Goal: Task Accomplishment & Management: Manage account settings

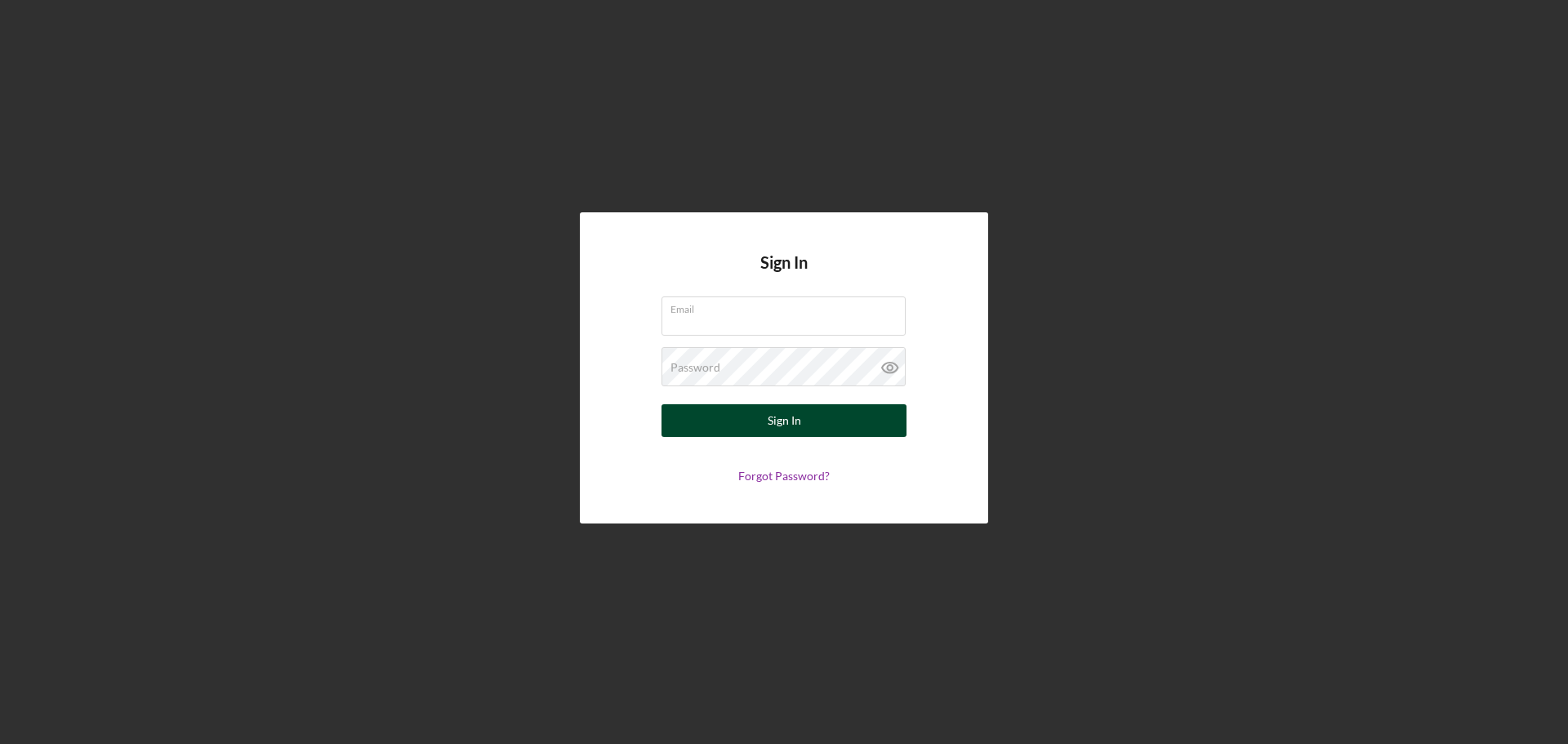
type input "[EMAIL_ADDRESS][DOMAIN_NAME]"
click at [795, 426] on div "Sign In" at bounding box center [784, 421] width 34 height 33
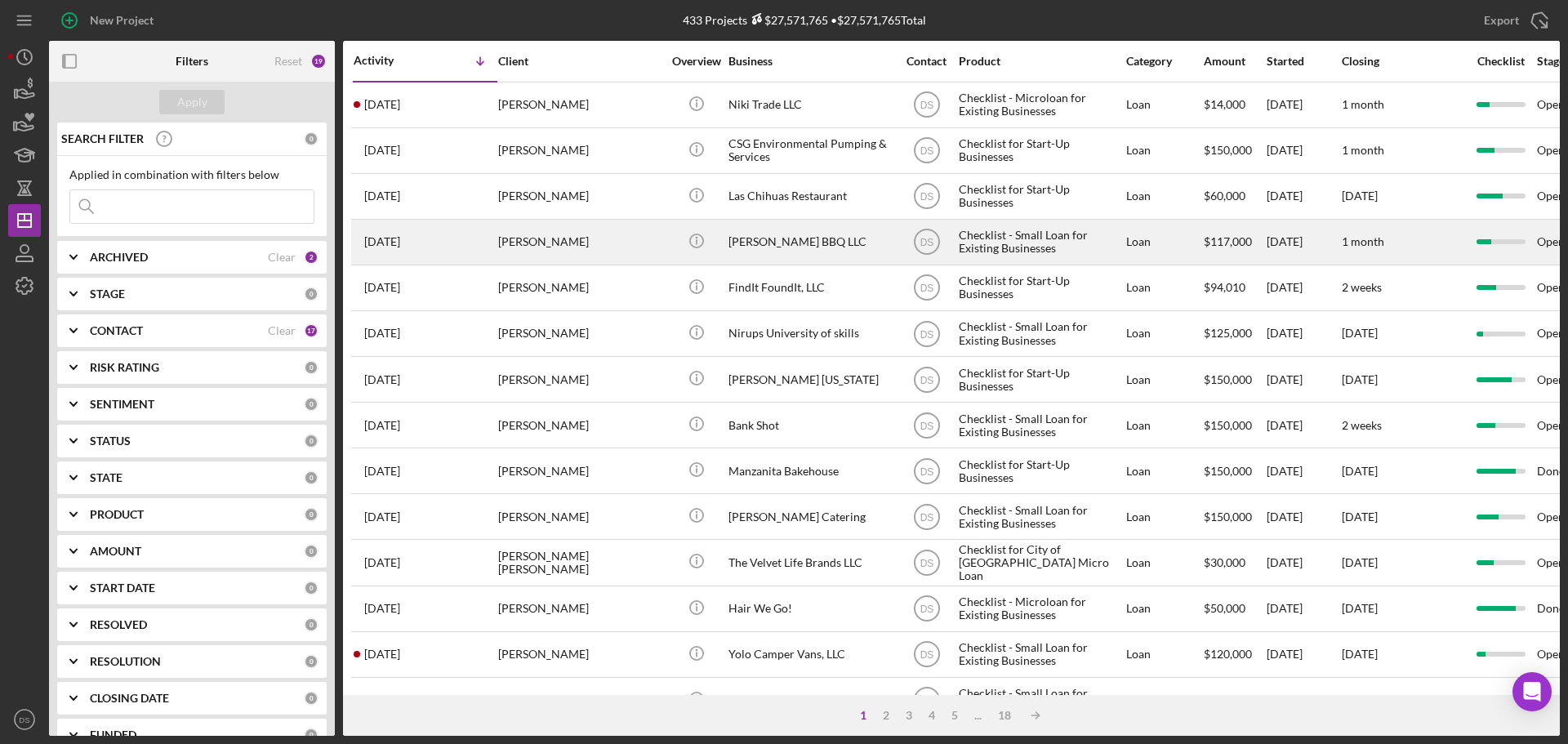
click at [646, 249] on div "[PERSON_NAME]" at bounding box center [580, 242] width 163 height 44
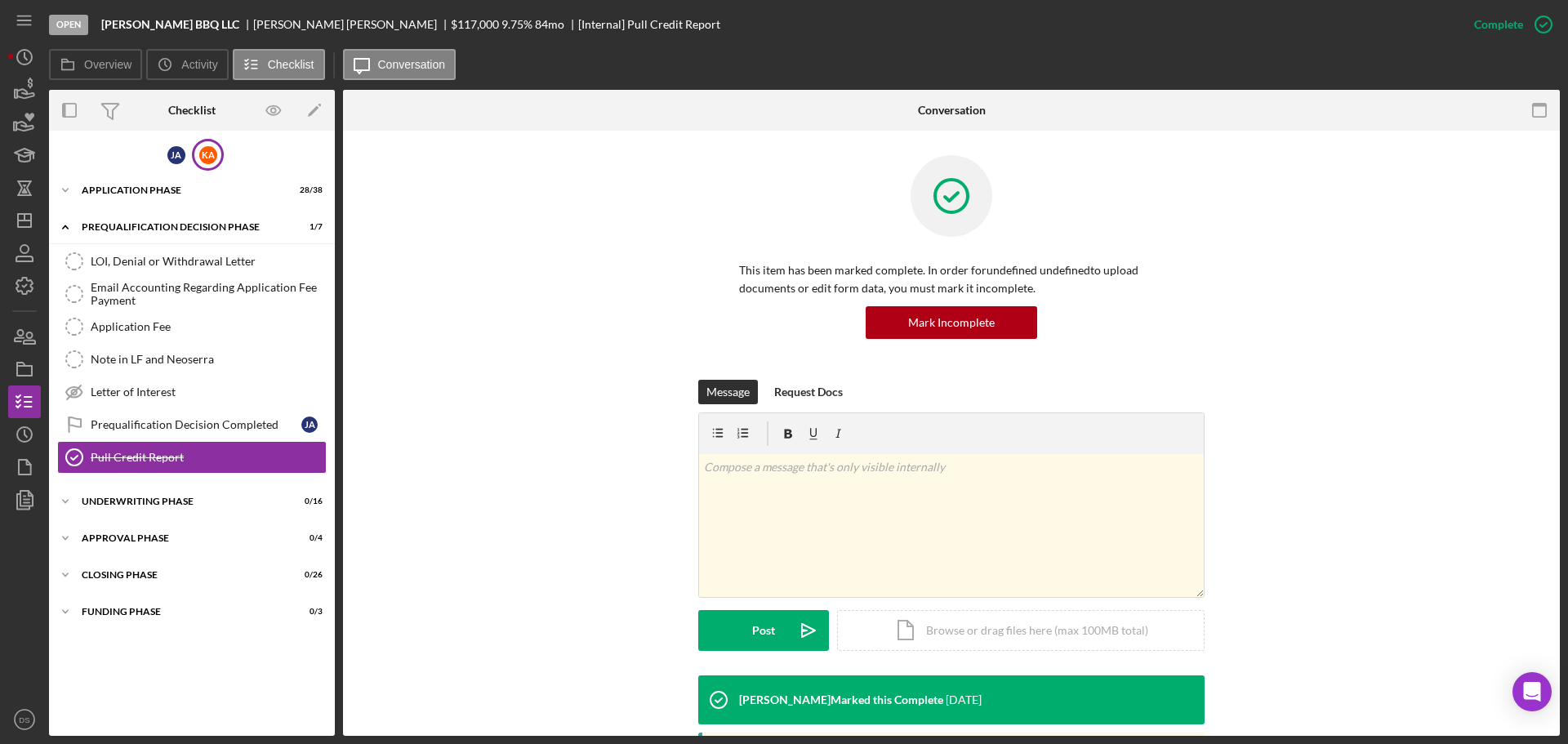
click at [213, 165] on div "K A" at bounding box center [208, 154] width 32 height 32
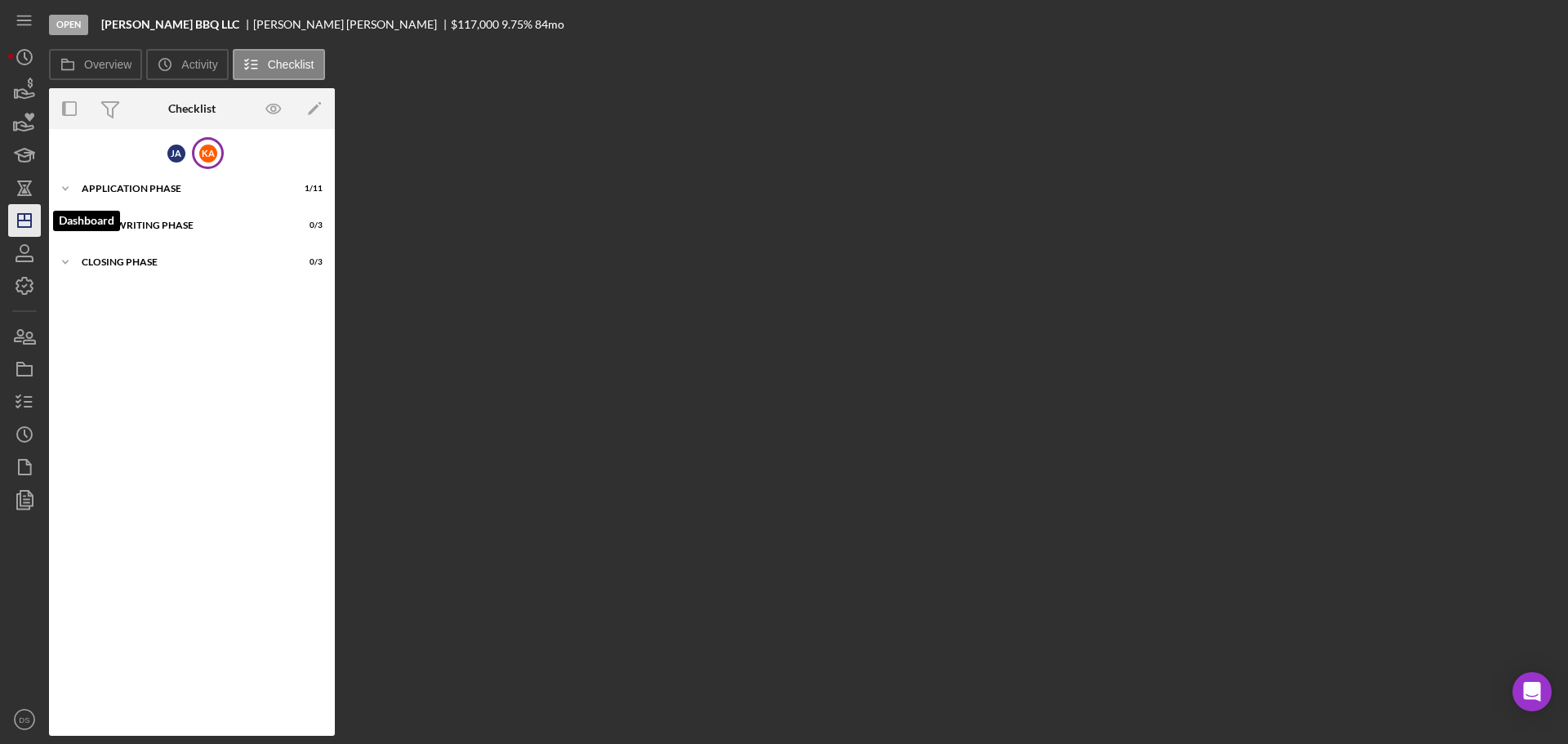
click at [30, 212] on icon "Icon/Dashboard" at bounding box center [25, 221] width 41 height 41
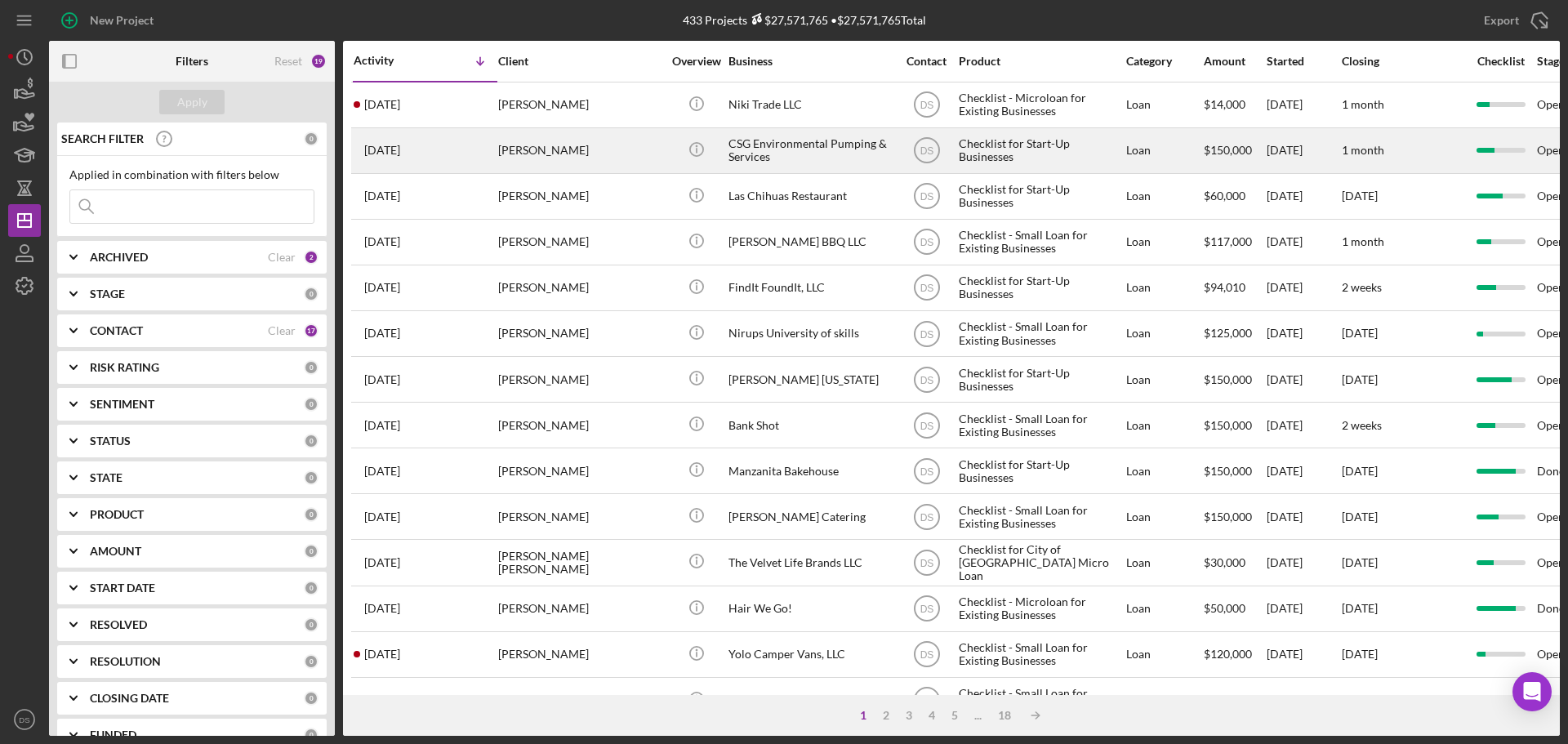
click at [790, 148] on div "CSG Environmental Pumping & Services" at bounding box center [810, 150] width 163 height 44
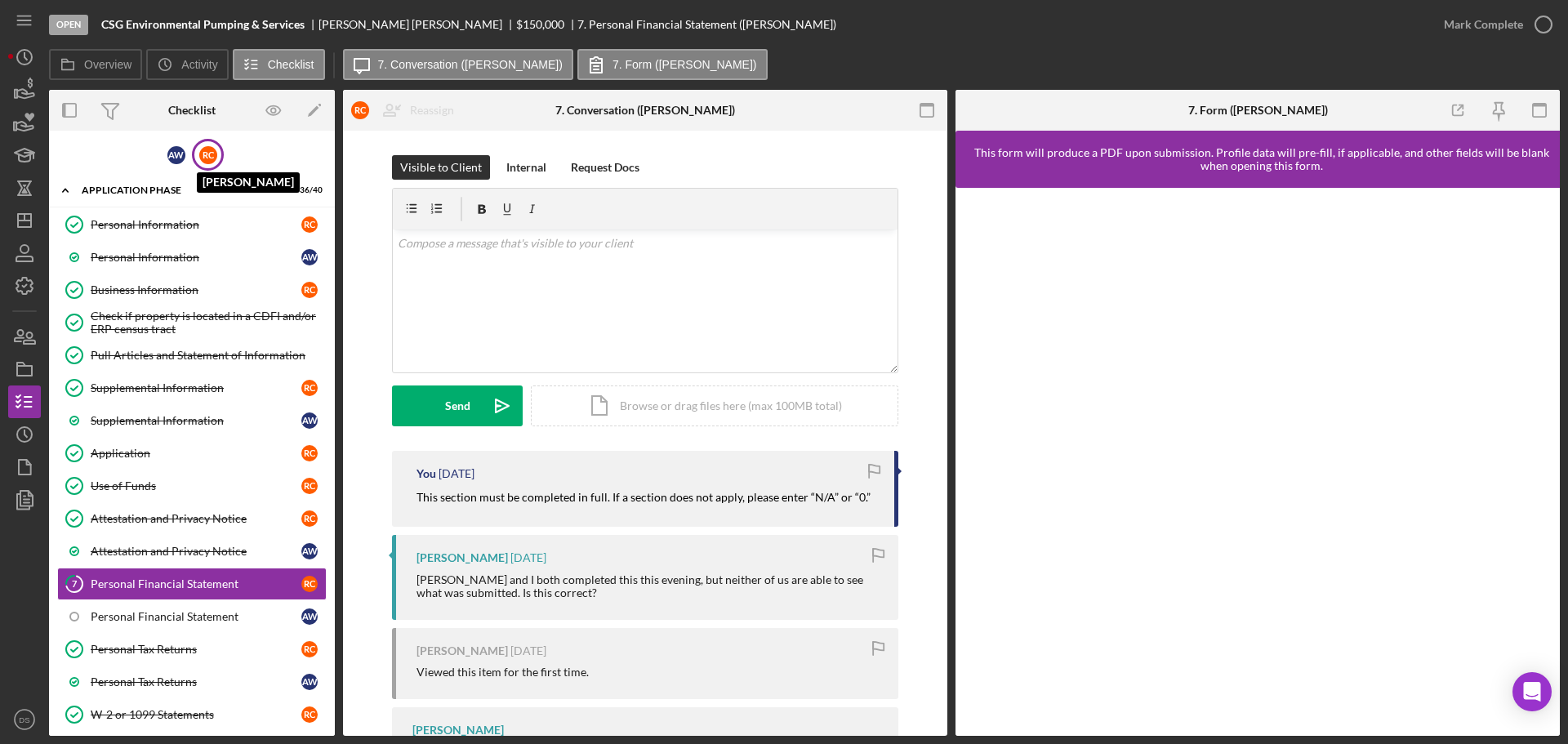
click at [202, 150] on div "R C" at bounding box center [209, 155] width 18 height 18
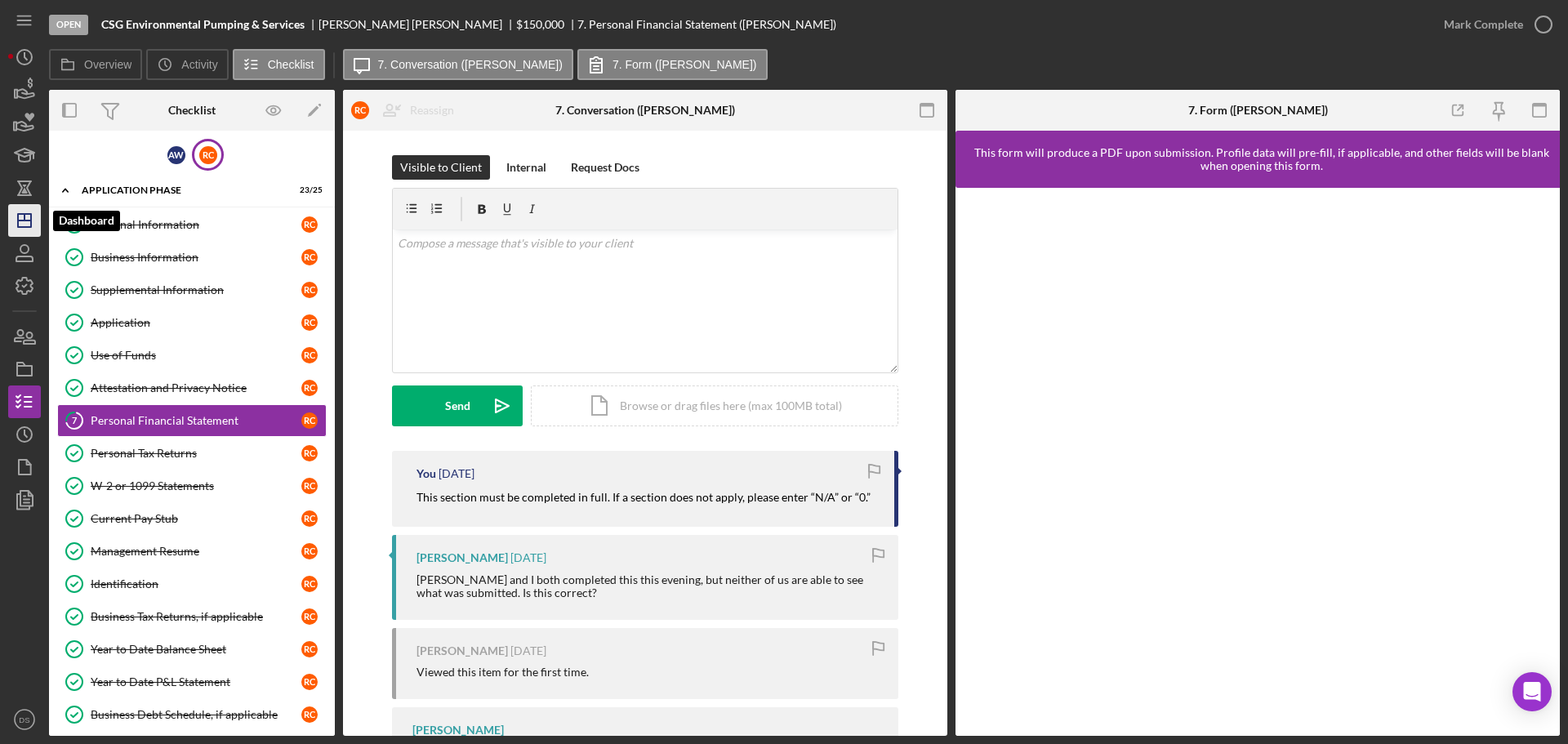
click at [24, 229] on icon "Icon/Dashboard" at bounding box center [25, 221] width 41 height 41
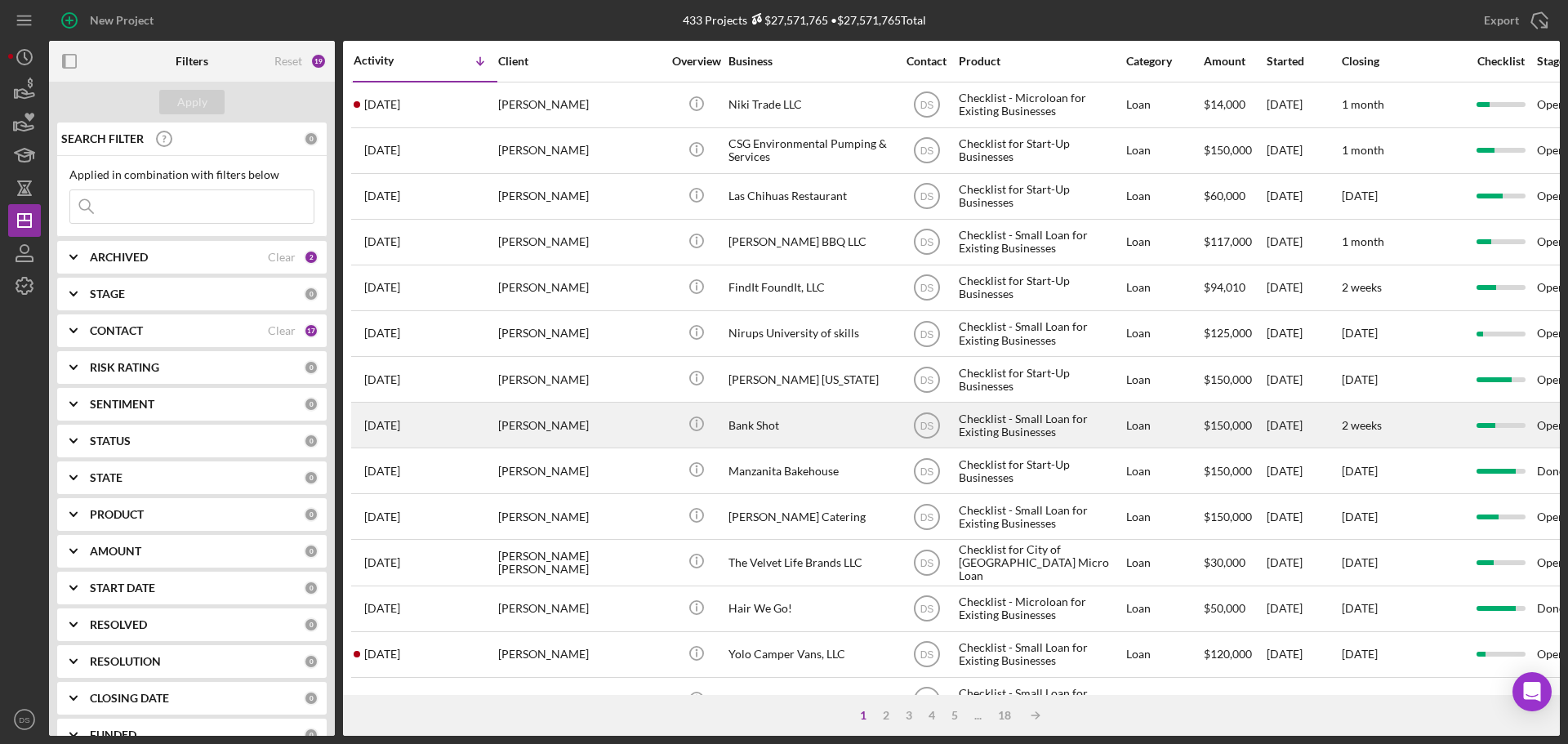
click at [558, 416] on div "[PERSON_NAME]" at bounding box center [580, 425] width 163 height 44
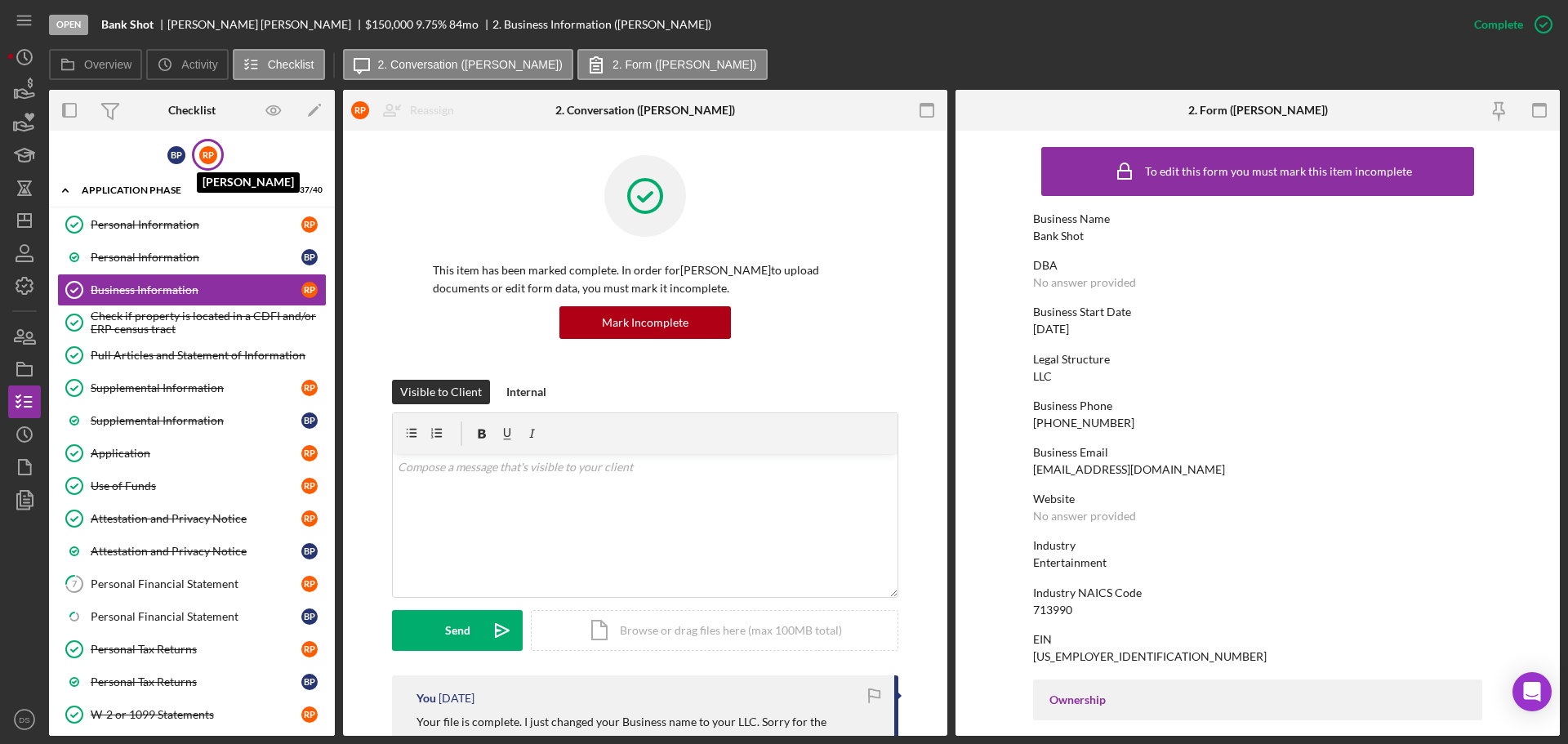
click at [208, 148] on div "R P" at bounding box center [209, 155] width 18 height 18
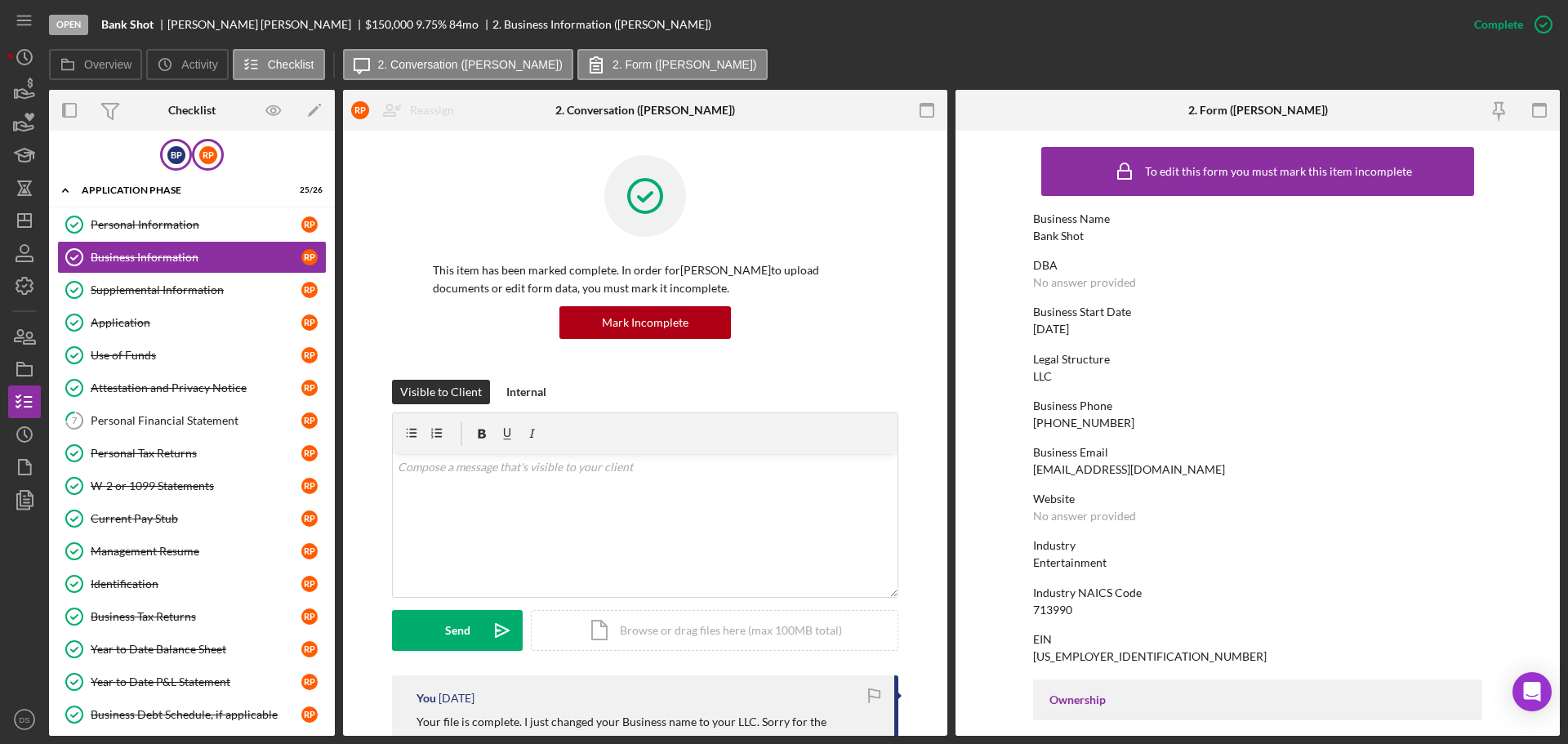
click at [186, 152] on div "B P" at bounding box center [176, 154] width 32 height 32
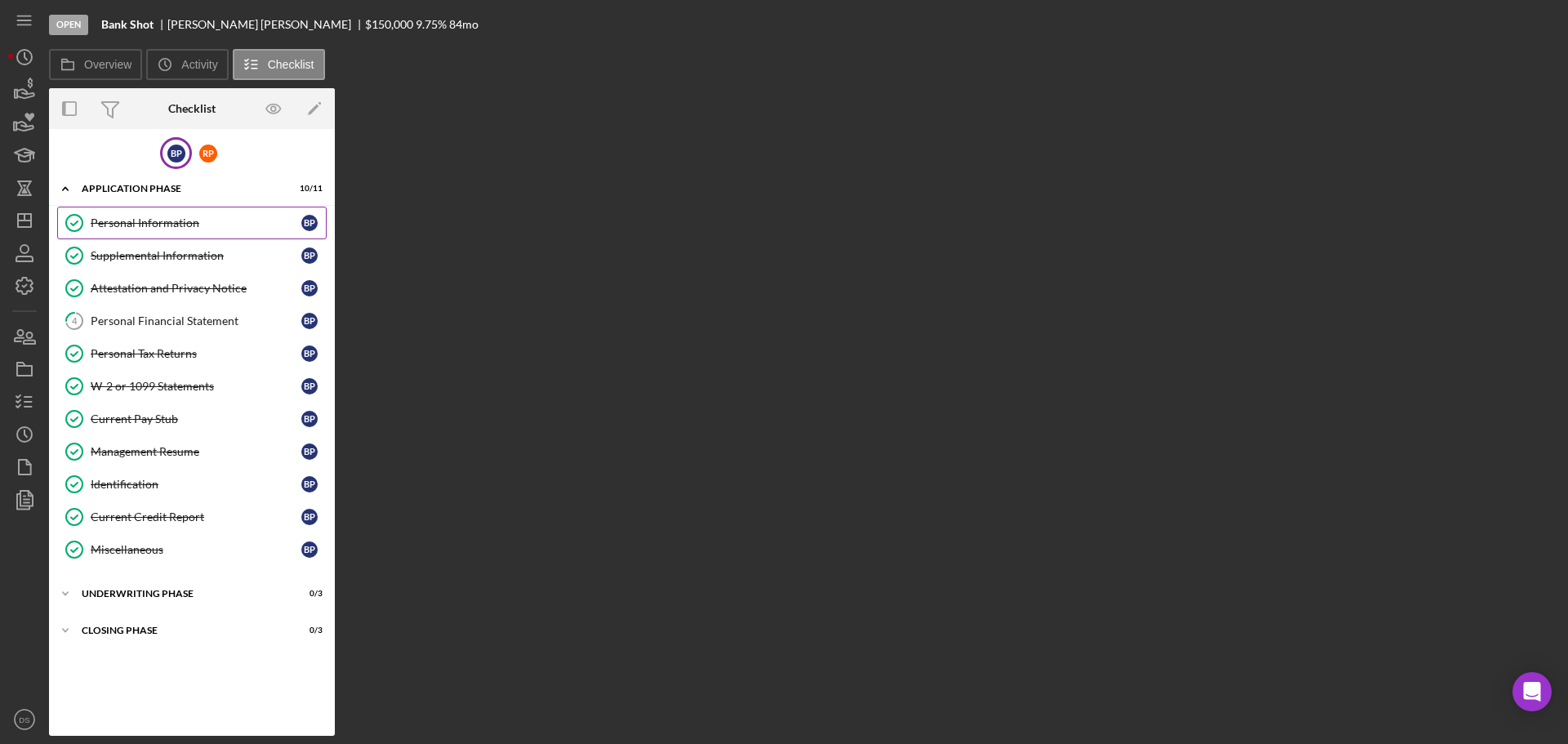
click at [177, 232] on link "Personal Information Personal Information B P" at bounding box center [192, 223] width 269 height 33
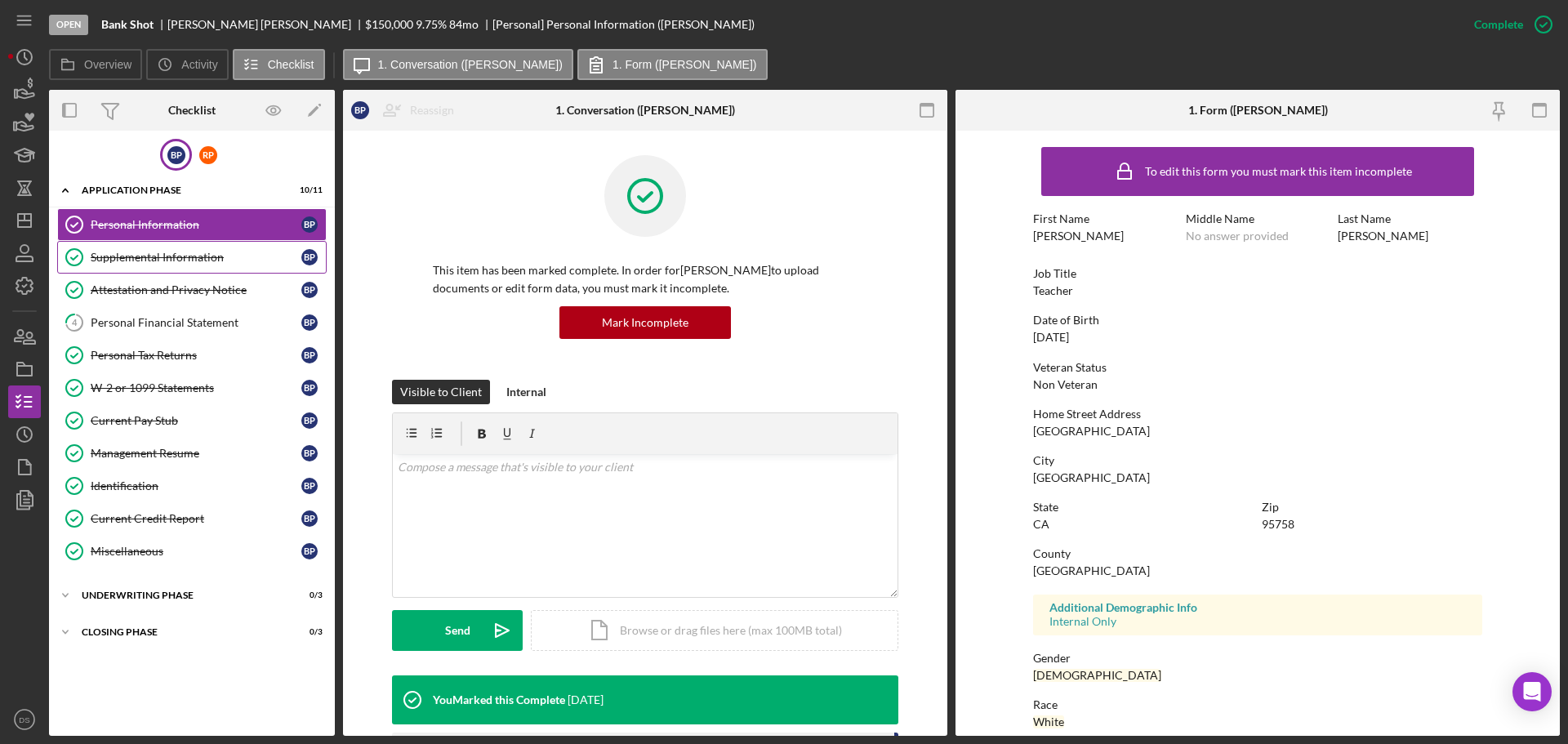
click at [224, 255] on div "Supplemental Information" at bounding box center [195, 257] width 211 height 13
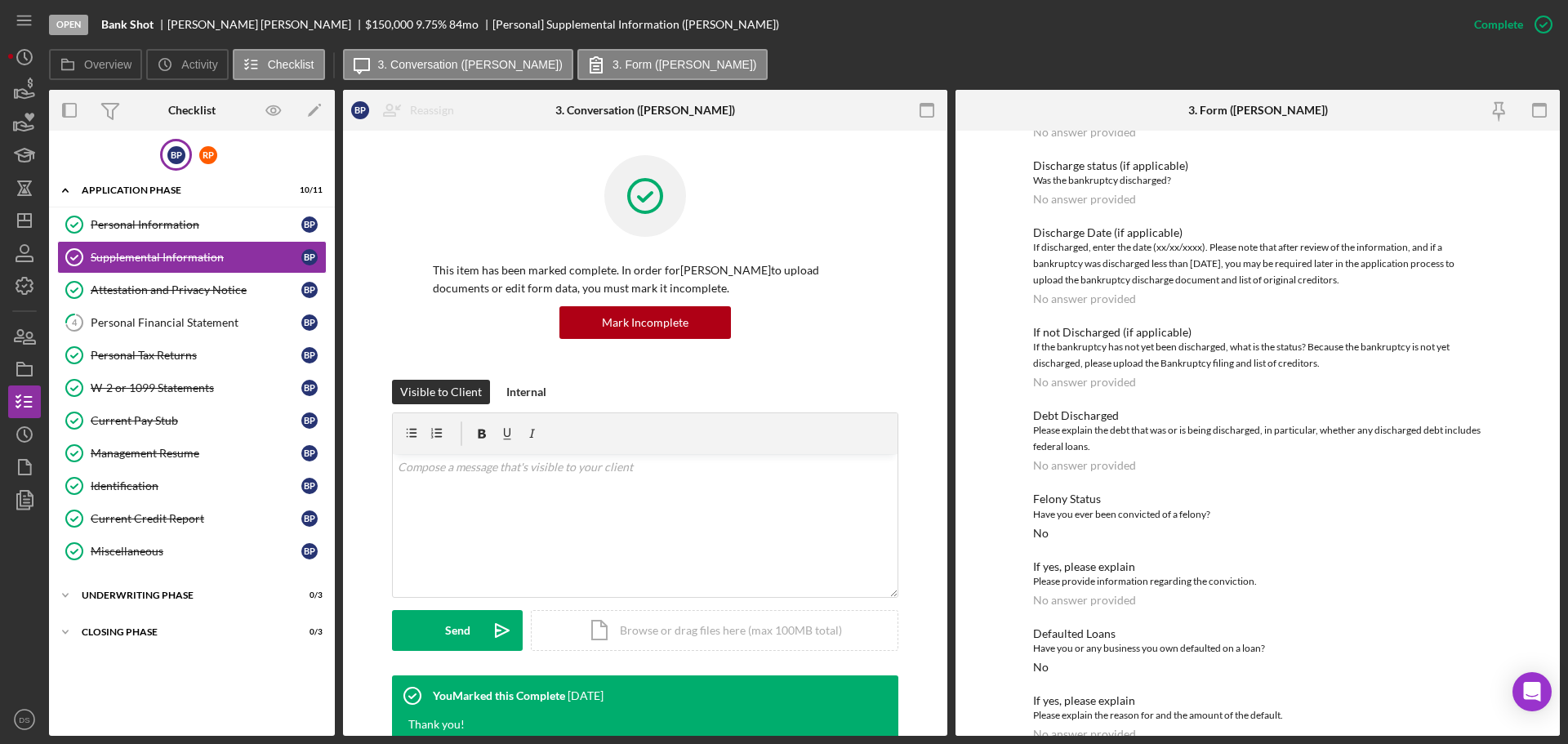
scroll to position [2870, 0]
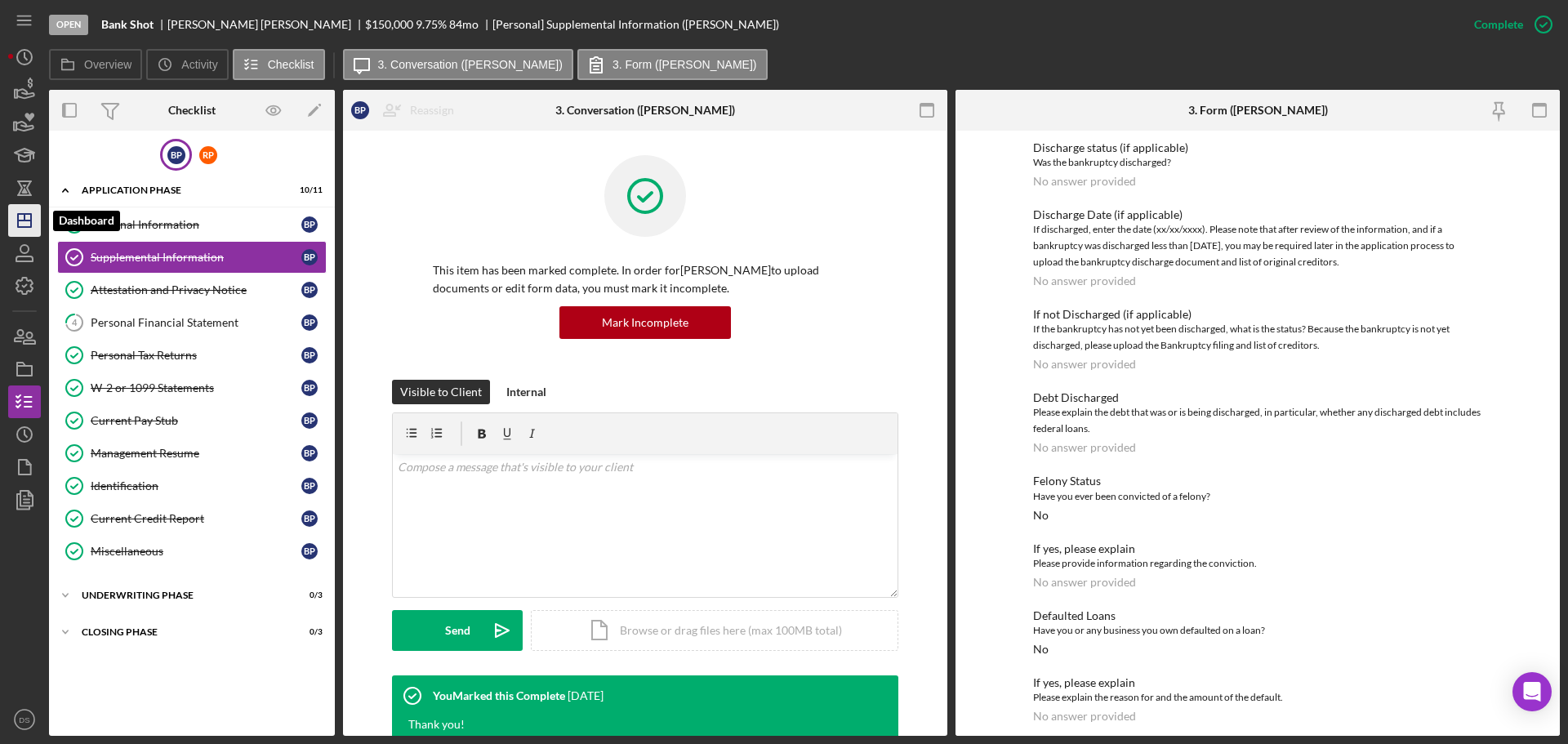
click at [38, 214] on icon "Icon/Dashboard" at bounding box center [25, 221] width 41 height 41
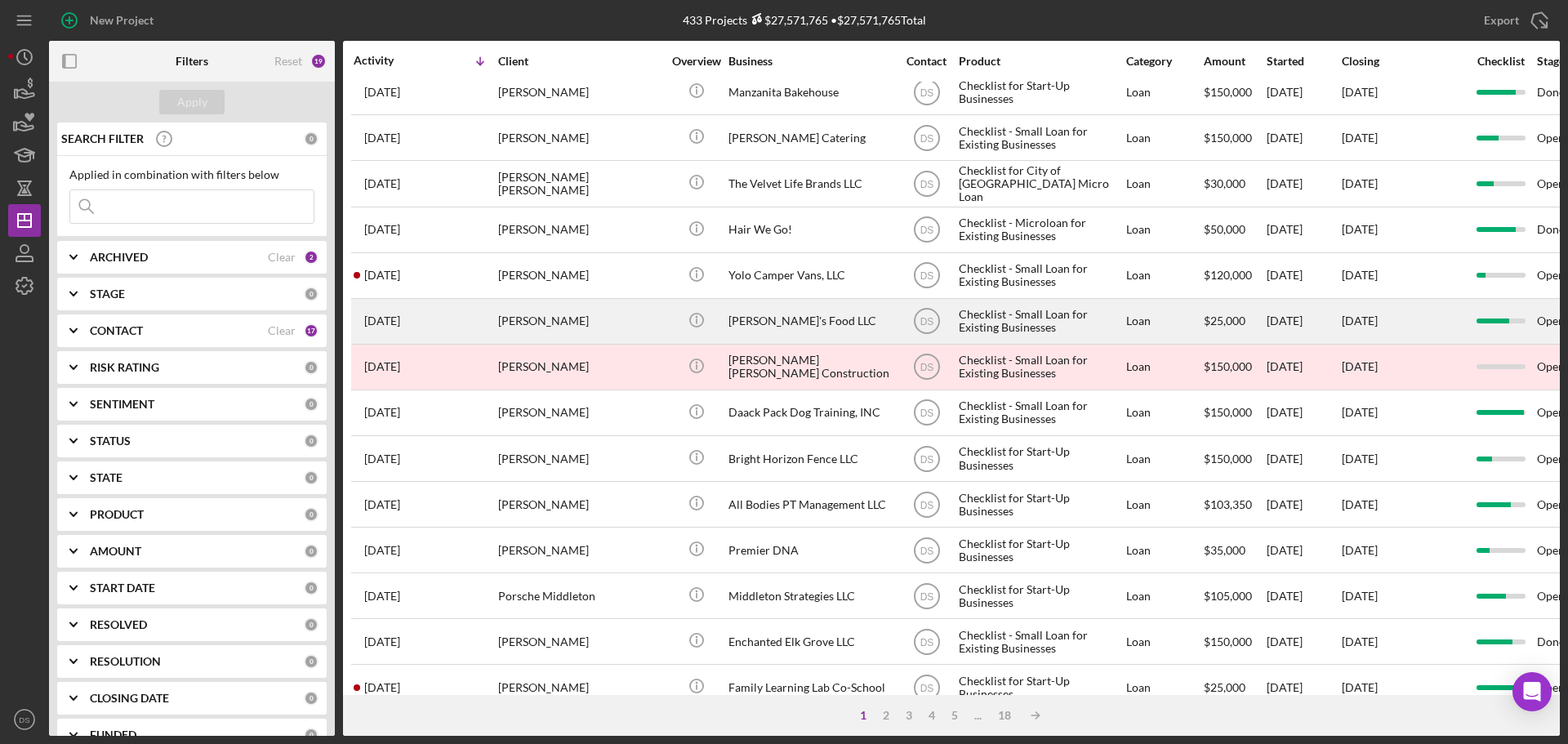
scroll to position [409, 0]
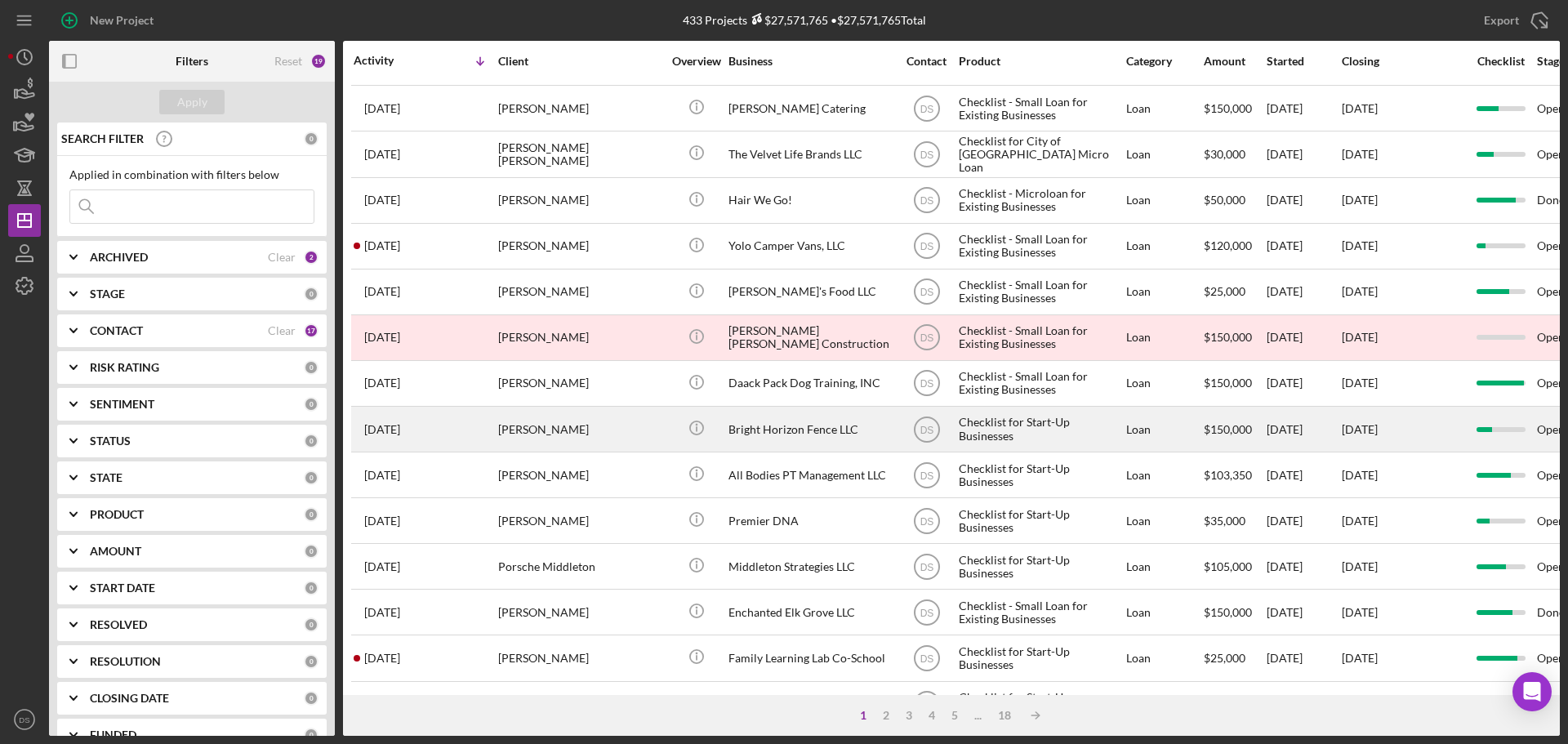
click at [821, 431] on div "Bright Horizon Fence LLC" at bounding box center [810, 429] width 163 height 44
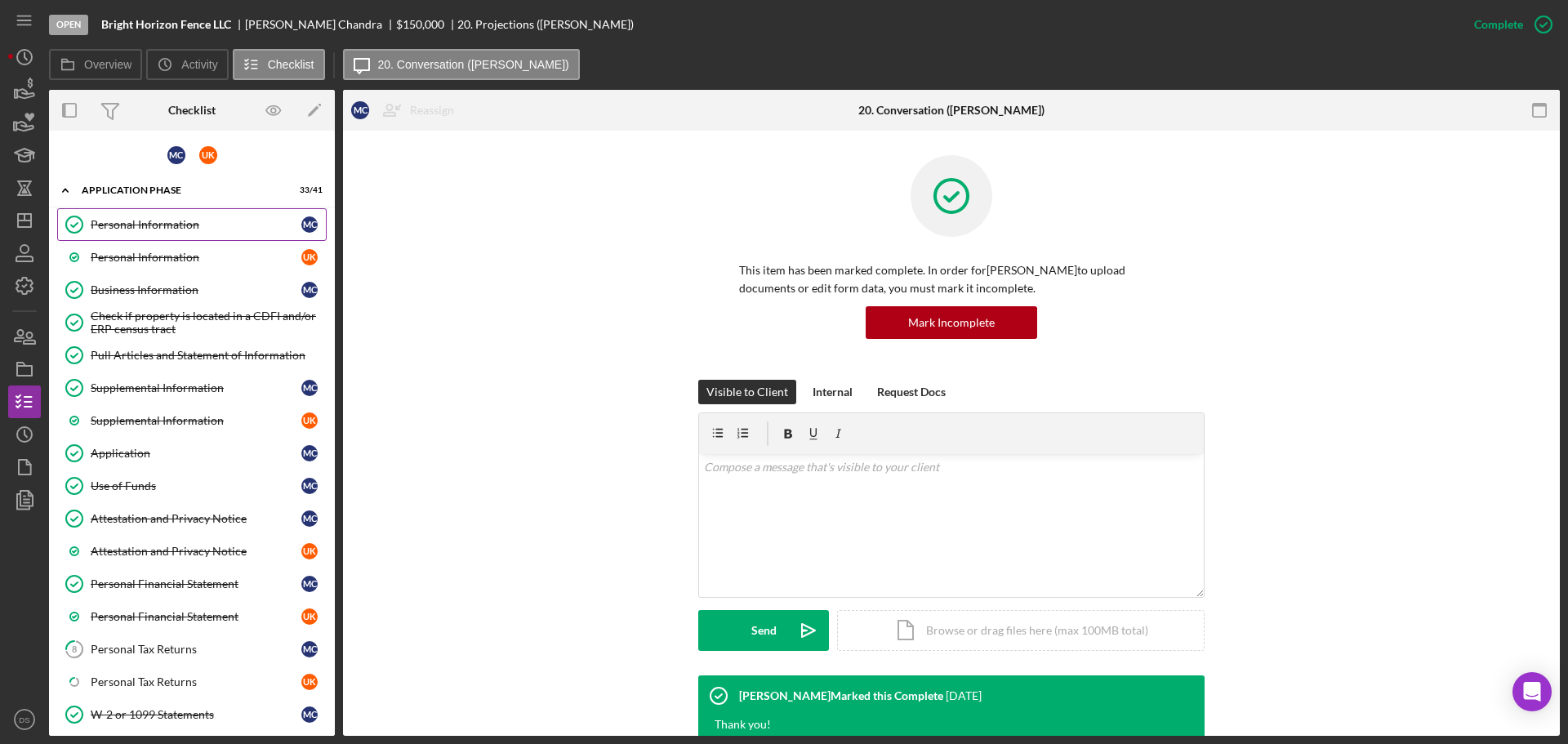
click at [208, 229] on div "Personal Information" at bounding box center [195, 225] width 211 height 13
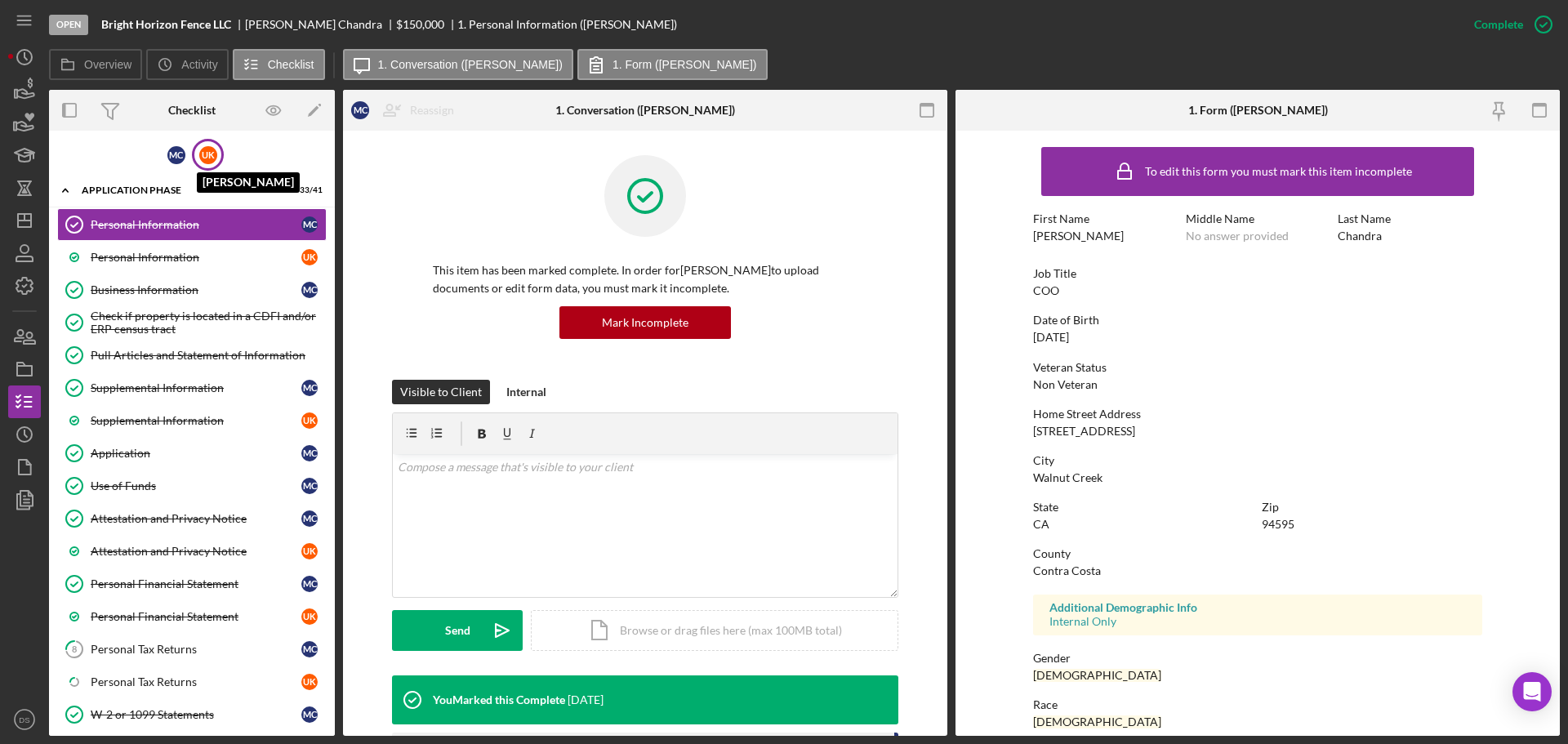
click at [204, 156] on div "U K" at bounding box center [209, 155] width 18 height 18
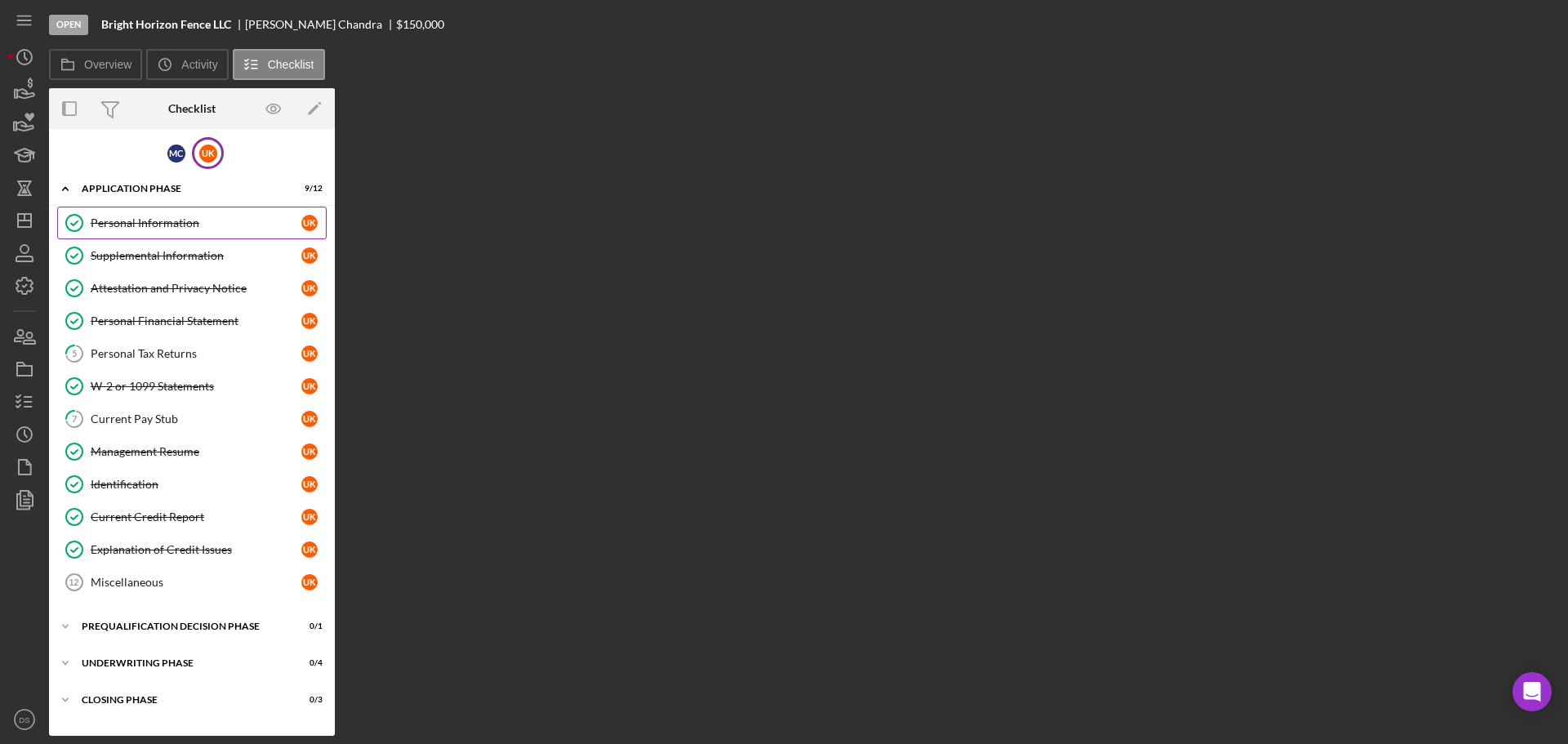
click at [217, 218] on div "Personal Information" at bounding box center [195, 223] width 211 height 13
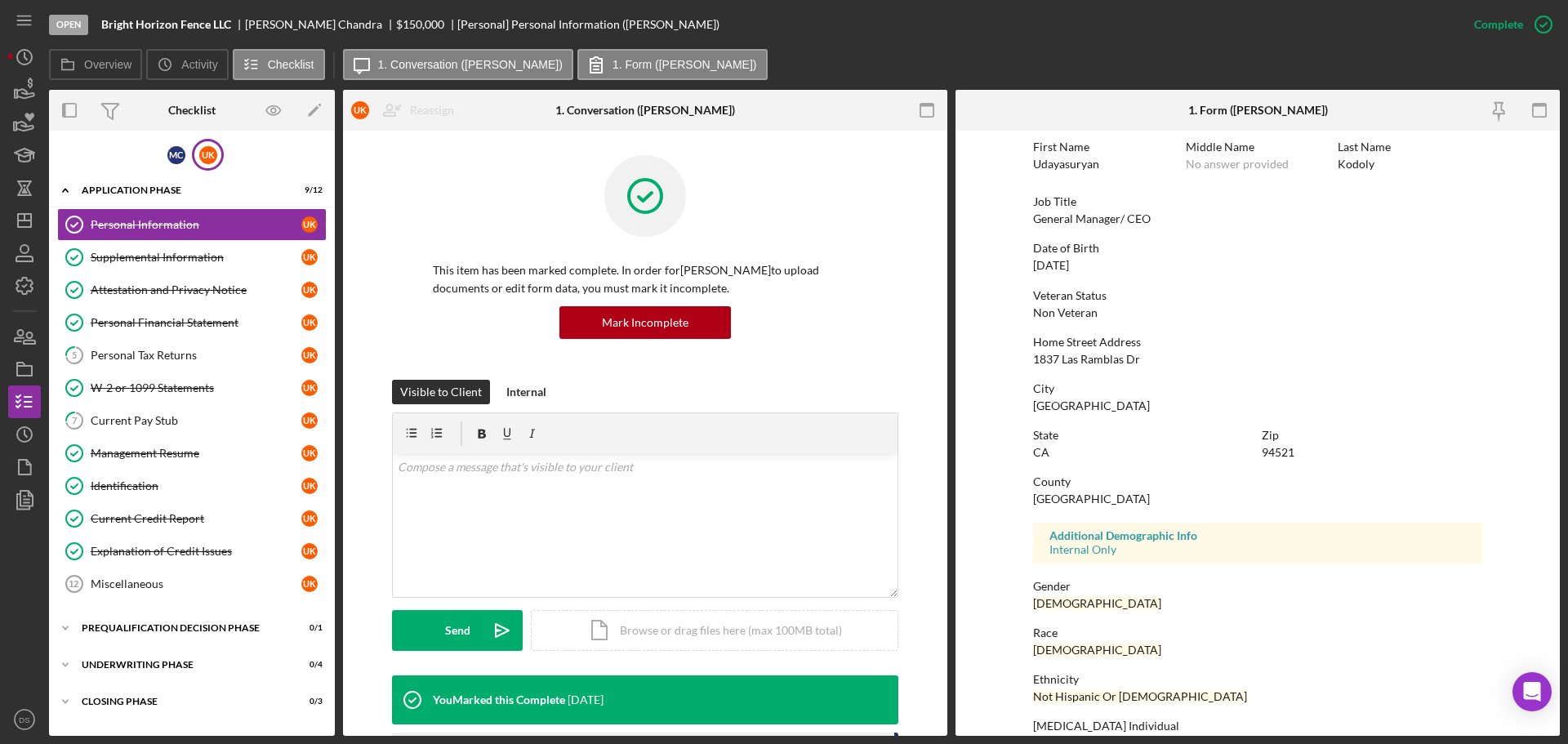
scroll to position [157, 0]
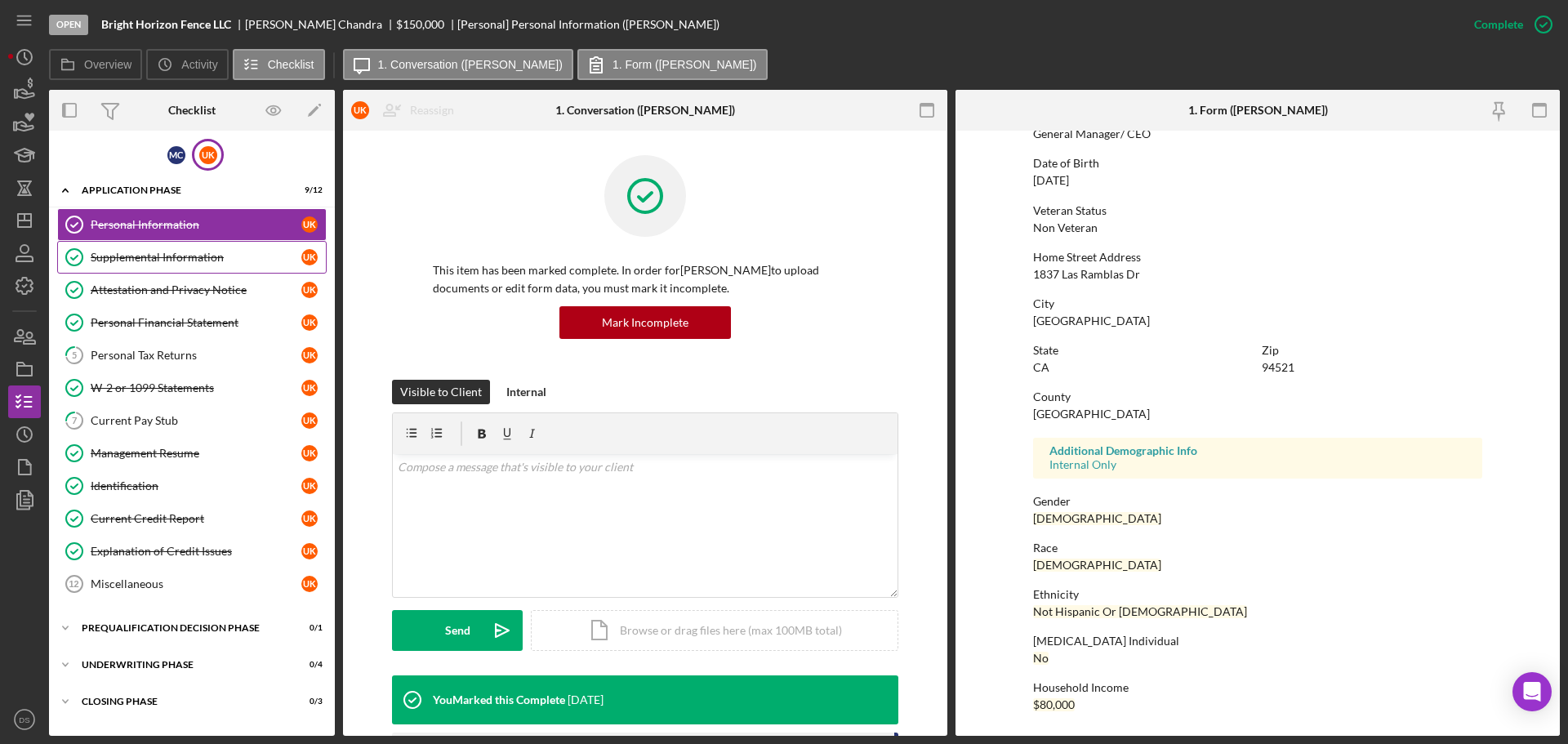
click at [241, 255] on div "Supplemental Information" at bounding box center [195, 257] width 211 height 13
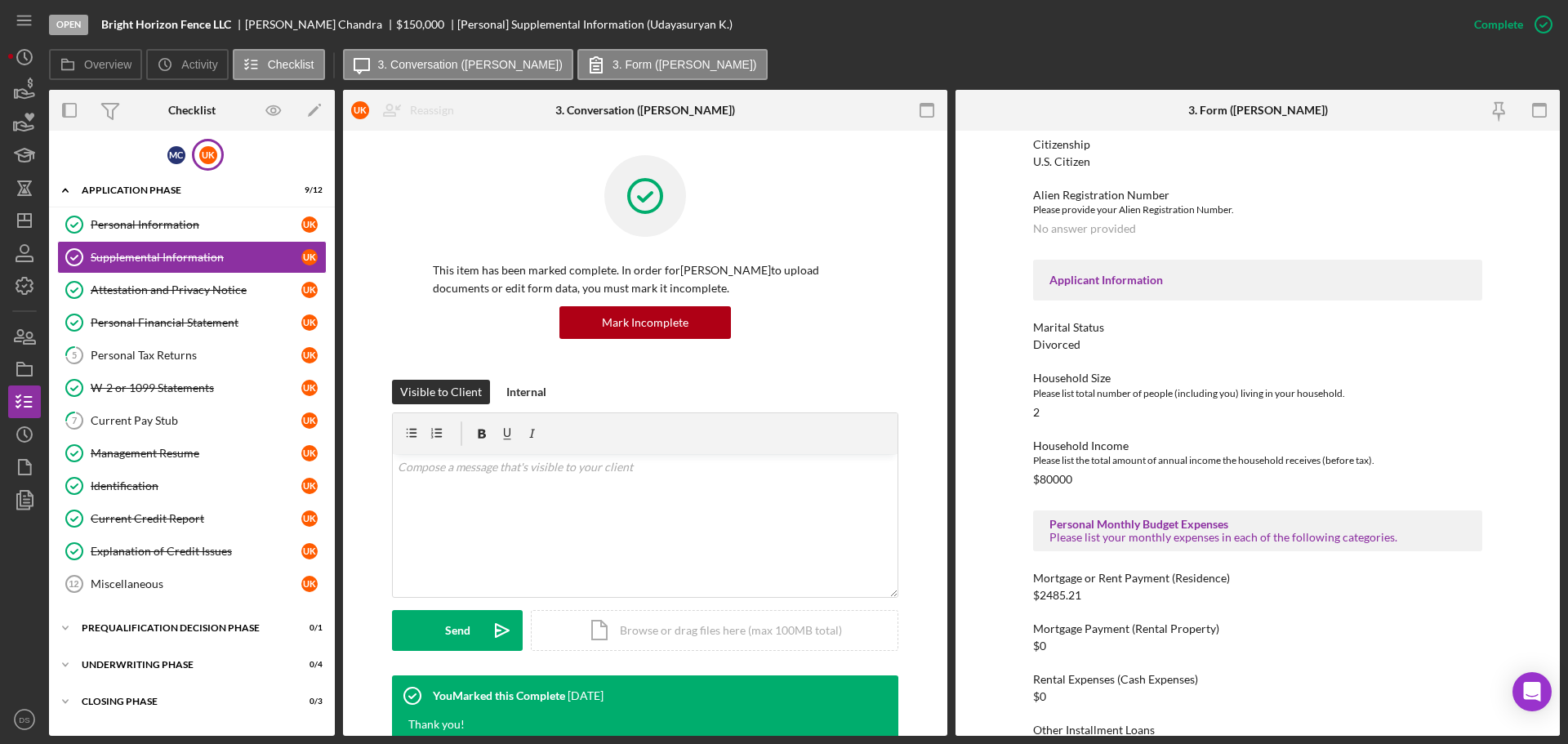
scroll to position [654, 0]
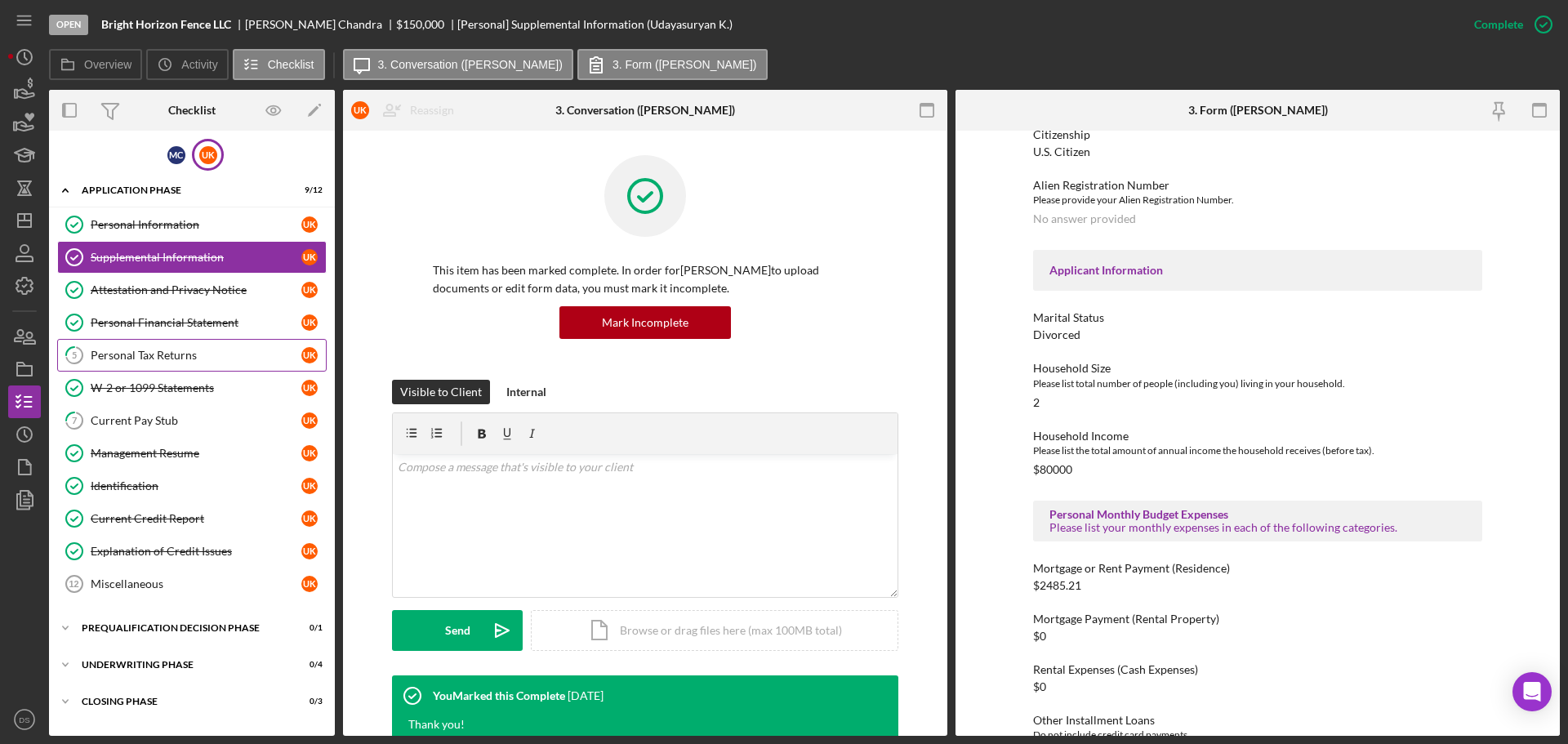
click at [200, 362] on div "Personal Tax Returns" at bounding box center [195, 356] width 211 height 13
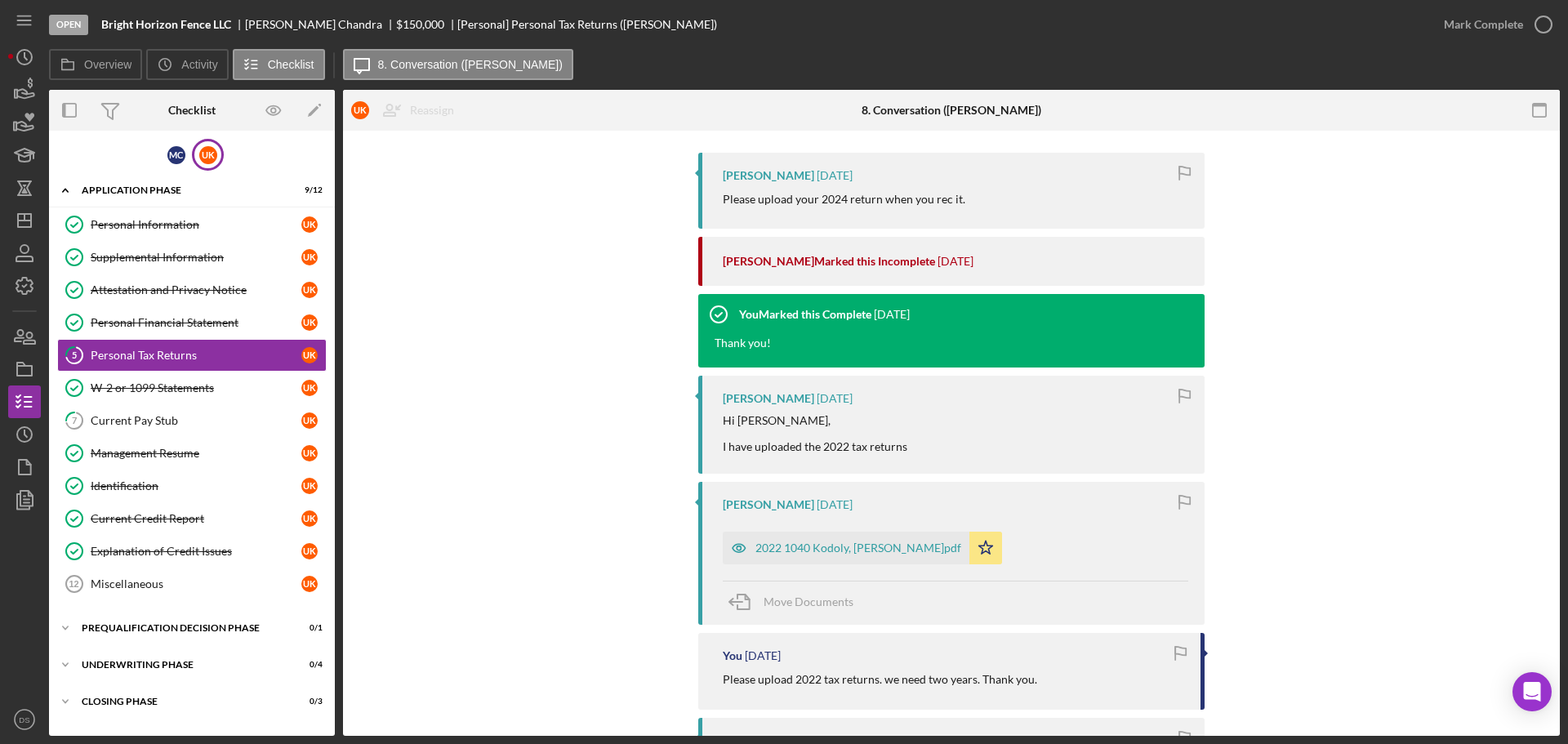
scroll to position [327, 0]
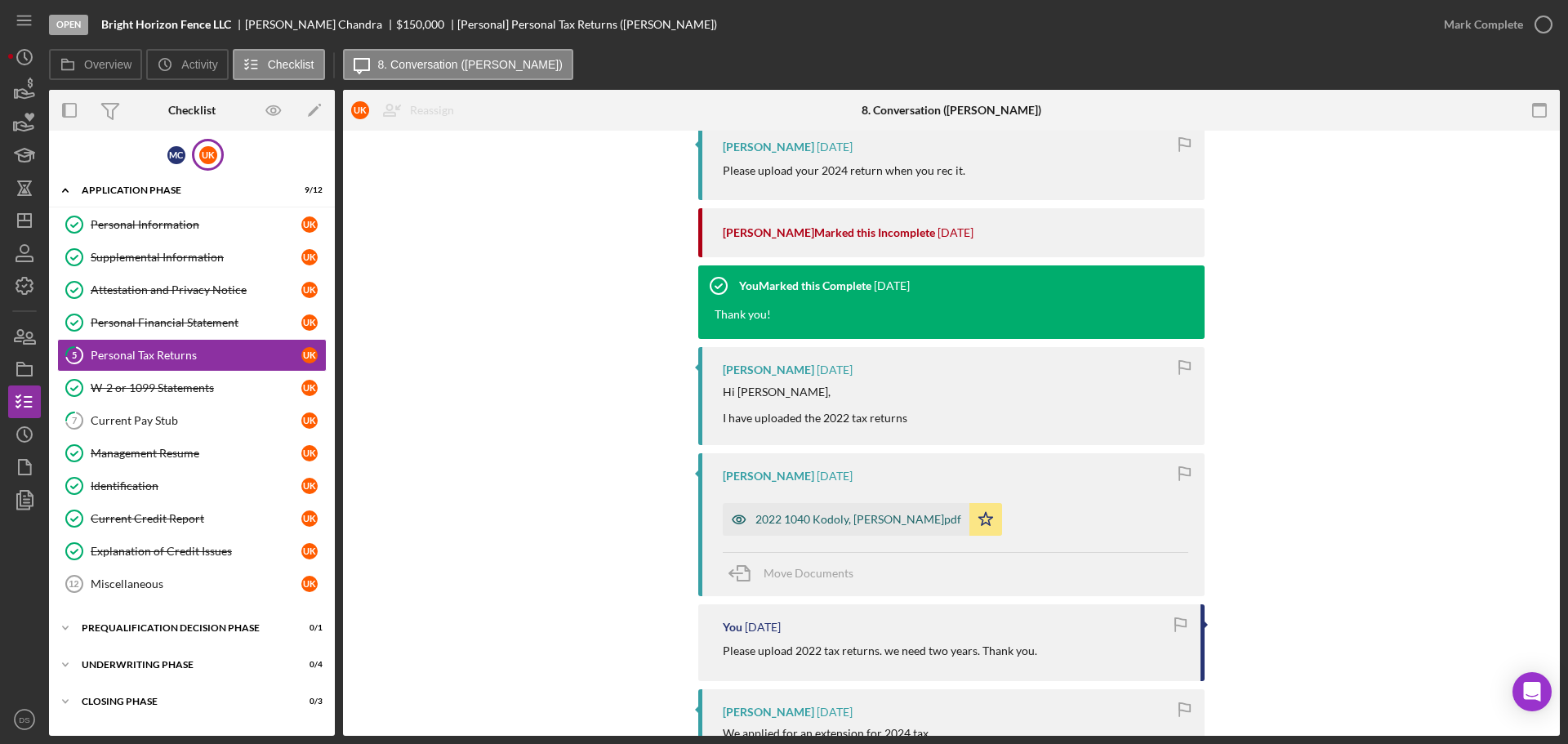
click at [860, 513] on div "2022 1040 Kodoly, [PERSON_NAME]pdf" at bounding box center [858, 520] width 206 height 13
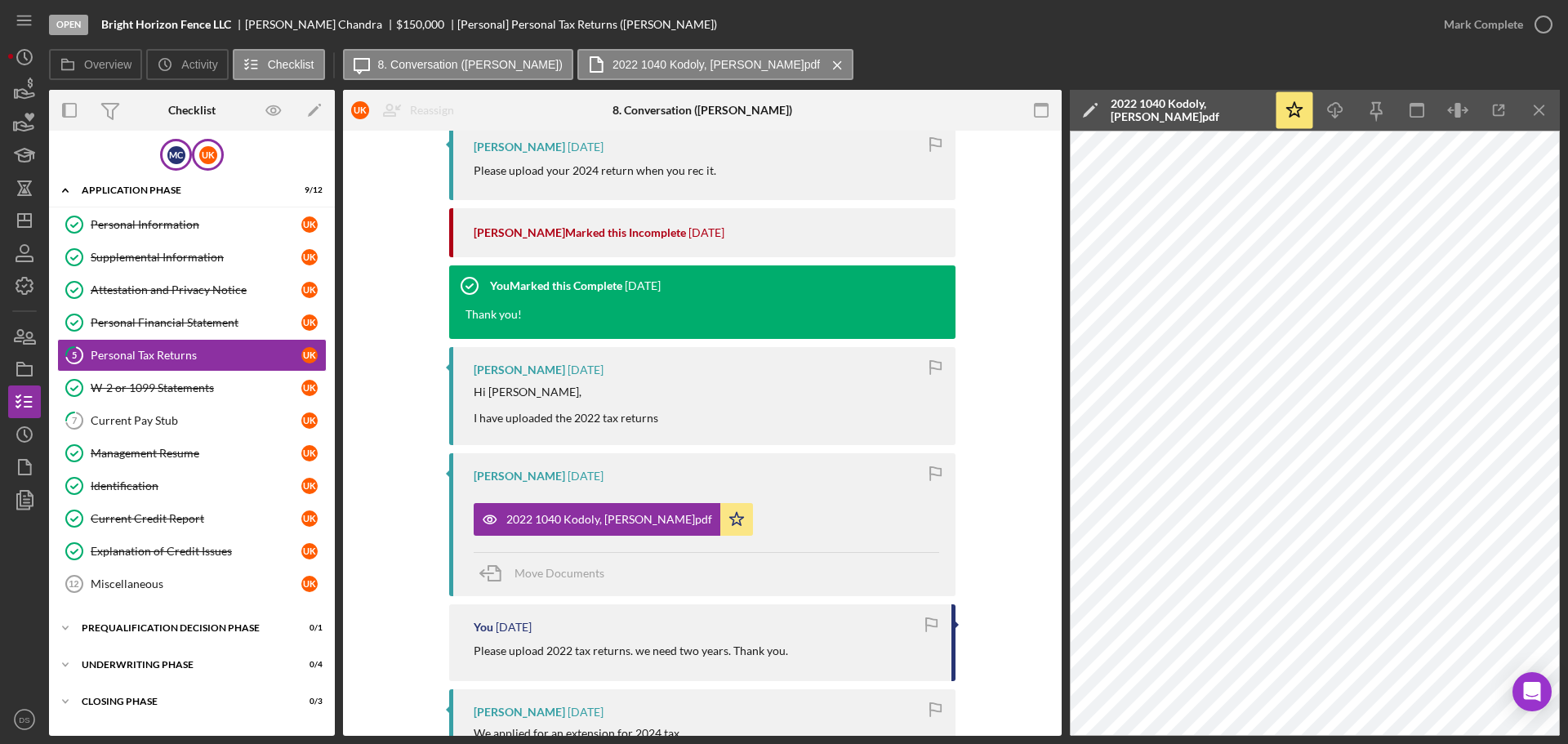
click at [186, 162] on div "M C" at bounding box center [176, 154] width 32 height 32
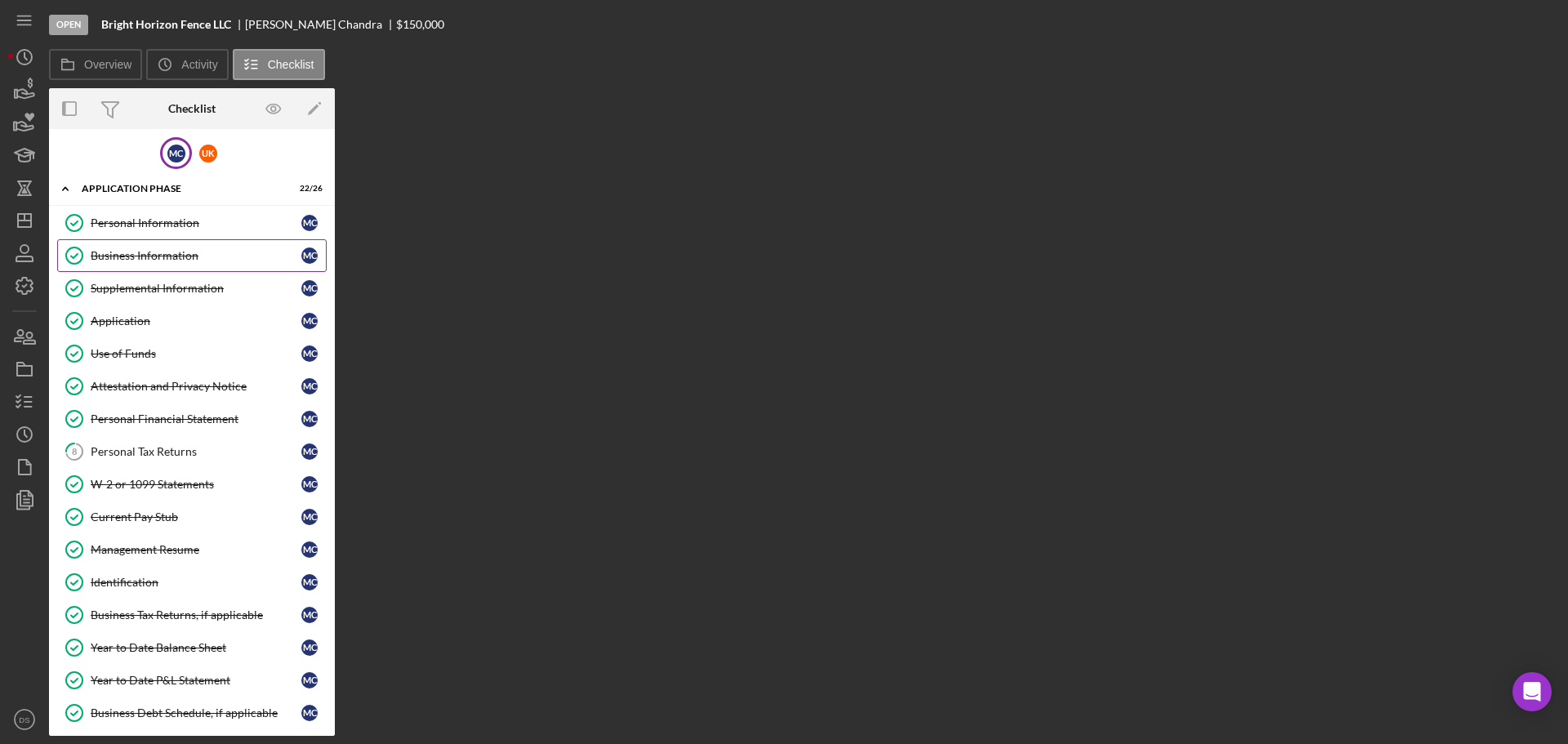
click at [178, 252] on div "Business Information" at bounding box center [195, 255] width 211 height 13
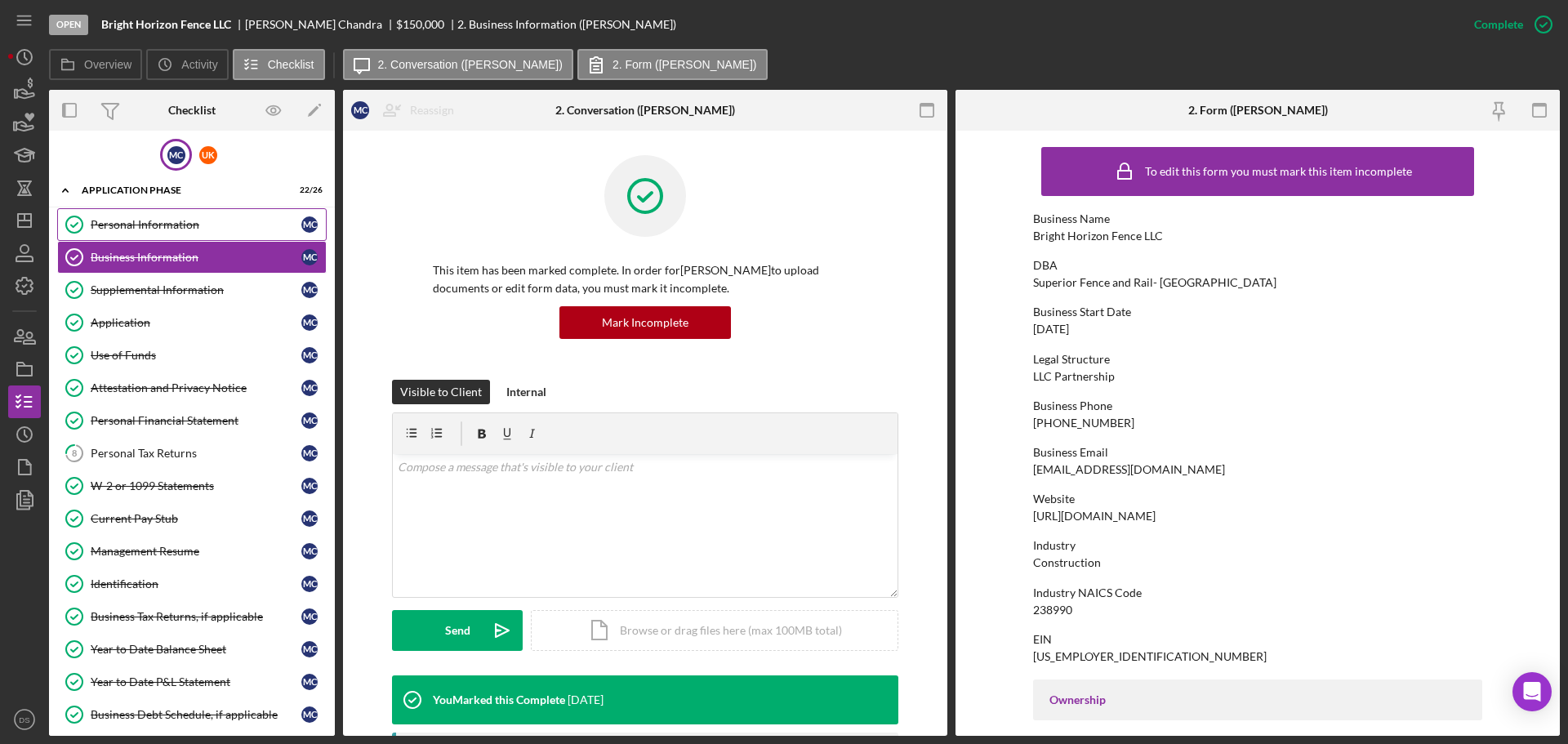
click at [173, 234] on link "Personal Information Personal Information M C" at bounding box center [192, 225] width 269 height 33
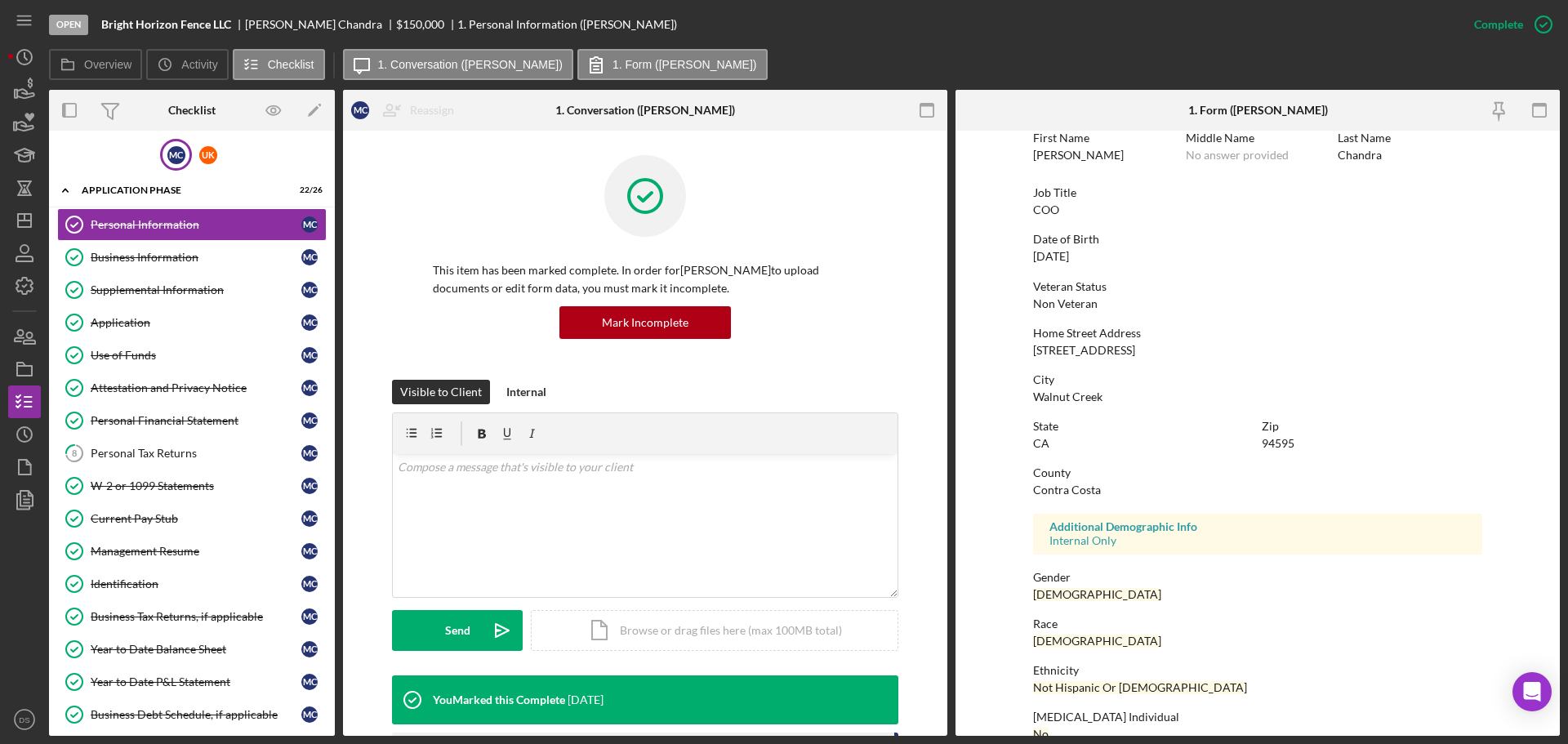
scroll to position [157, 0]
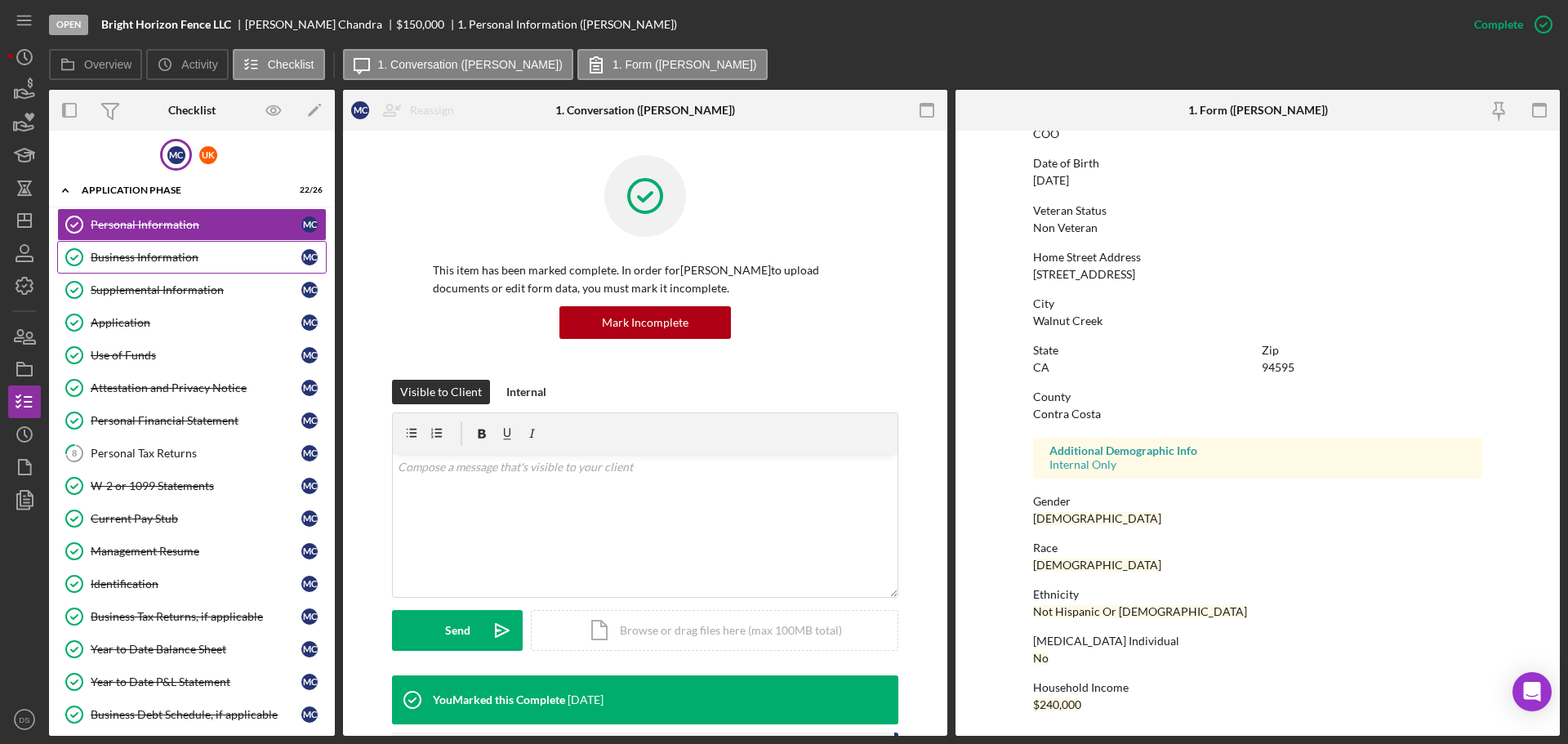
click at [195, 255] on div "Business Information" at bounding box center [195, 257] width 211 height 13
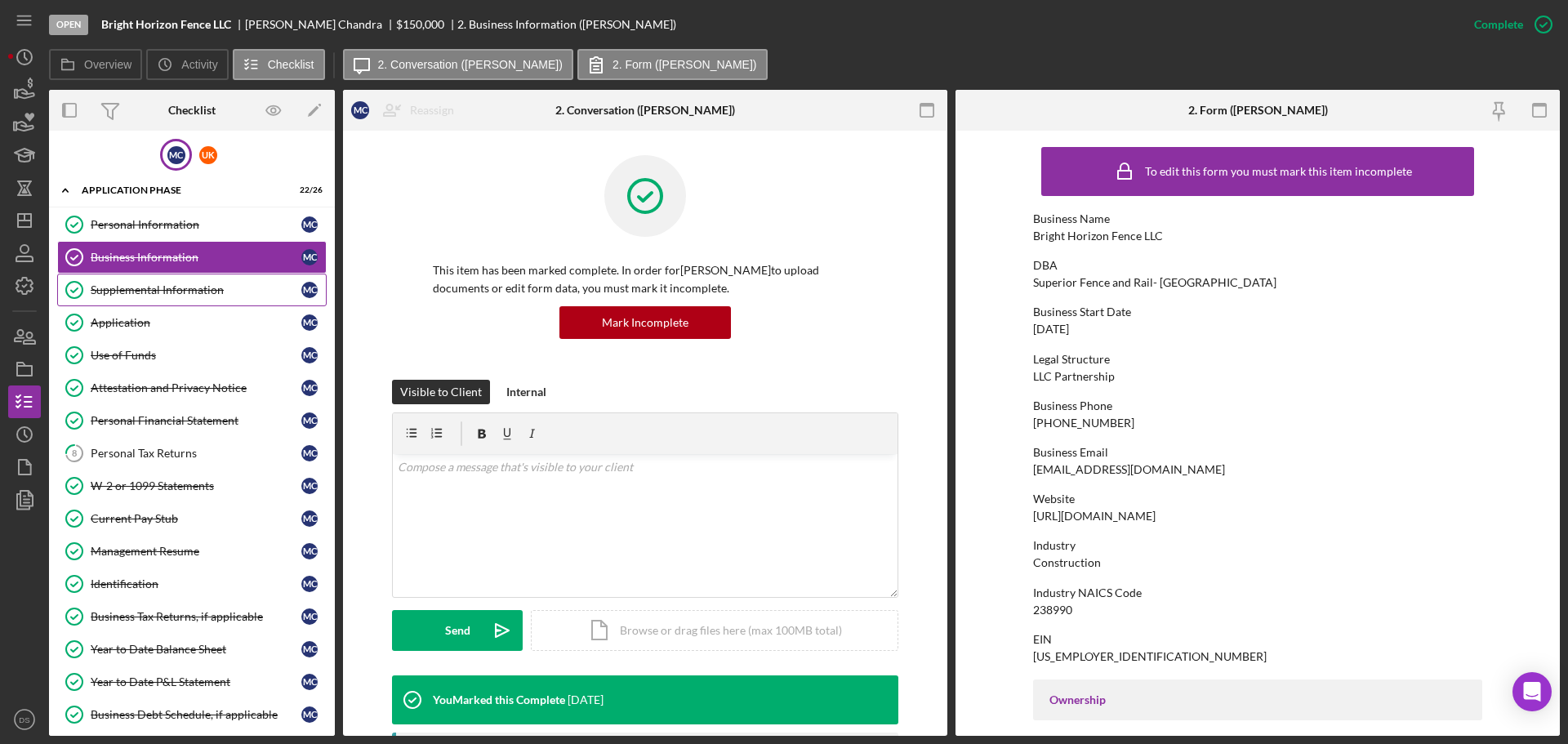
click at [198, 278] on link "Supplemental Information Supplemental Information M C" at bounding box center [192, 290] width 269 height 33
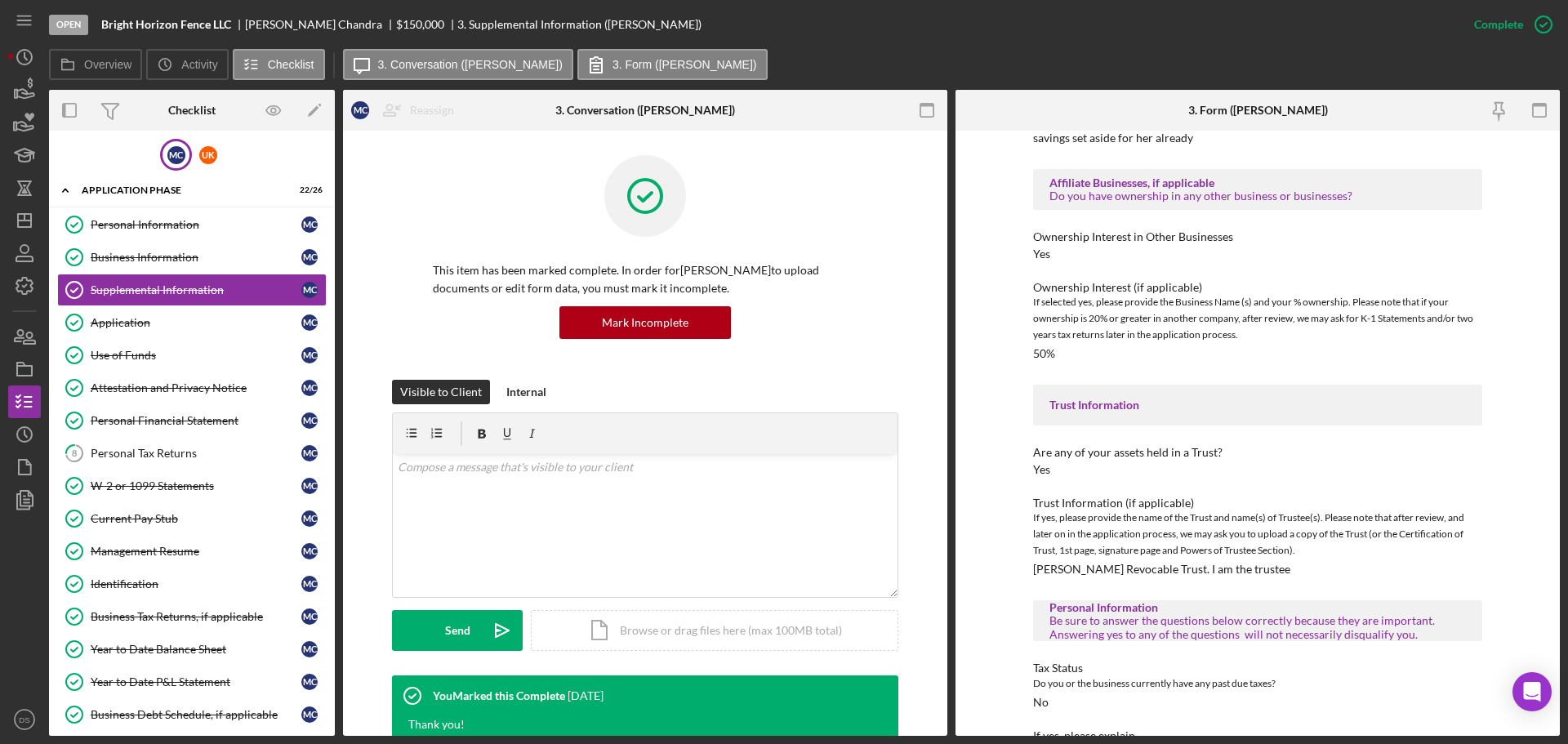
scroll to position [1738, 0]
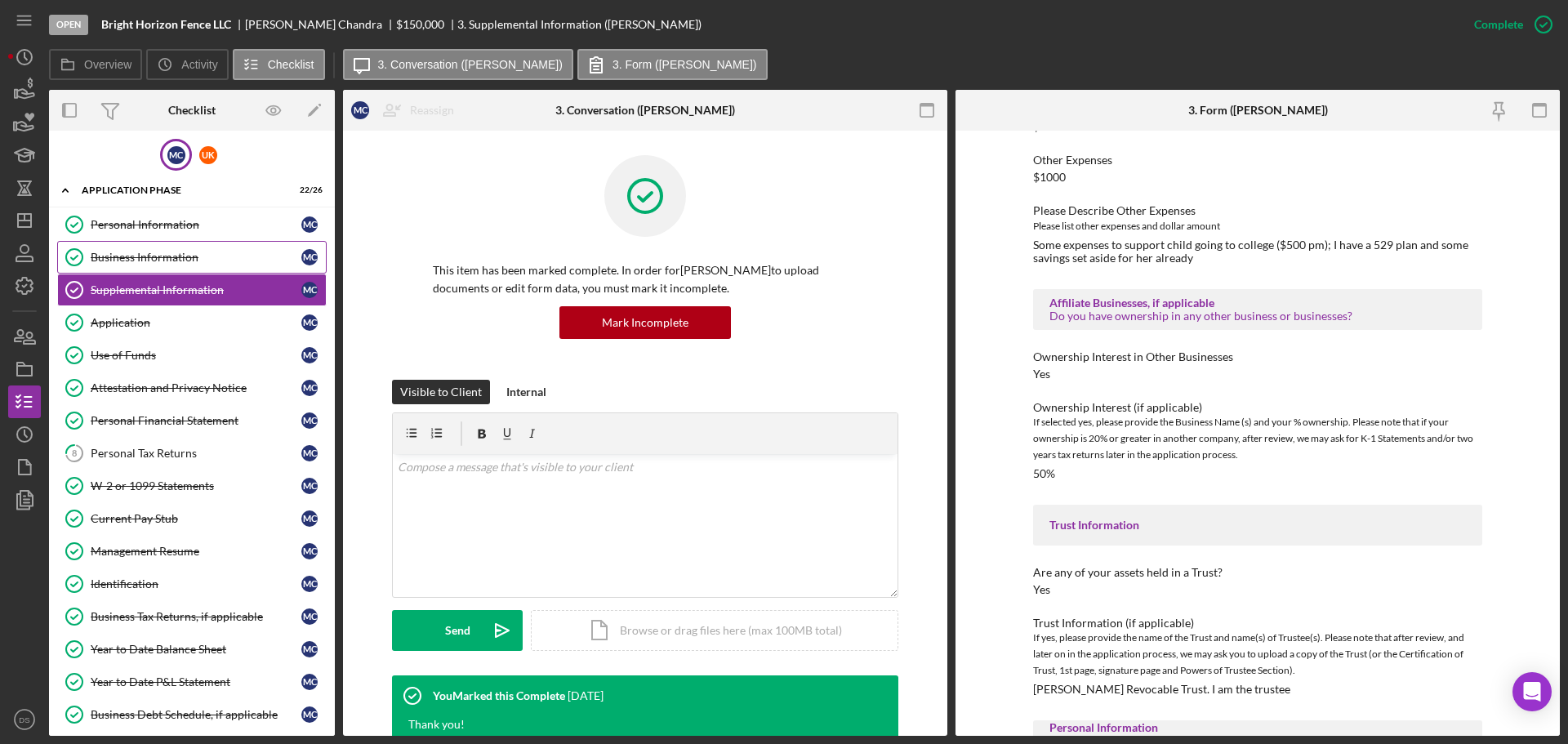
click at [179, 259] on div "Business Information" at bounding box center [195, 257] width 211 height 13
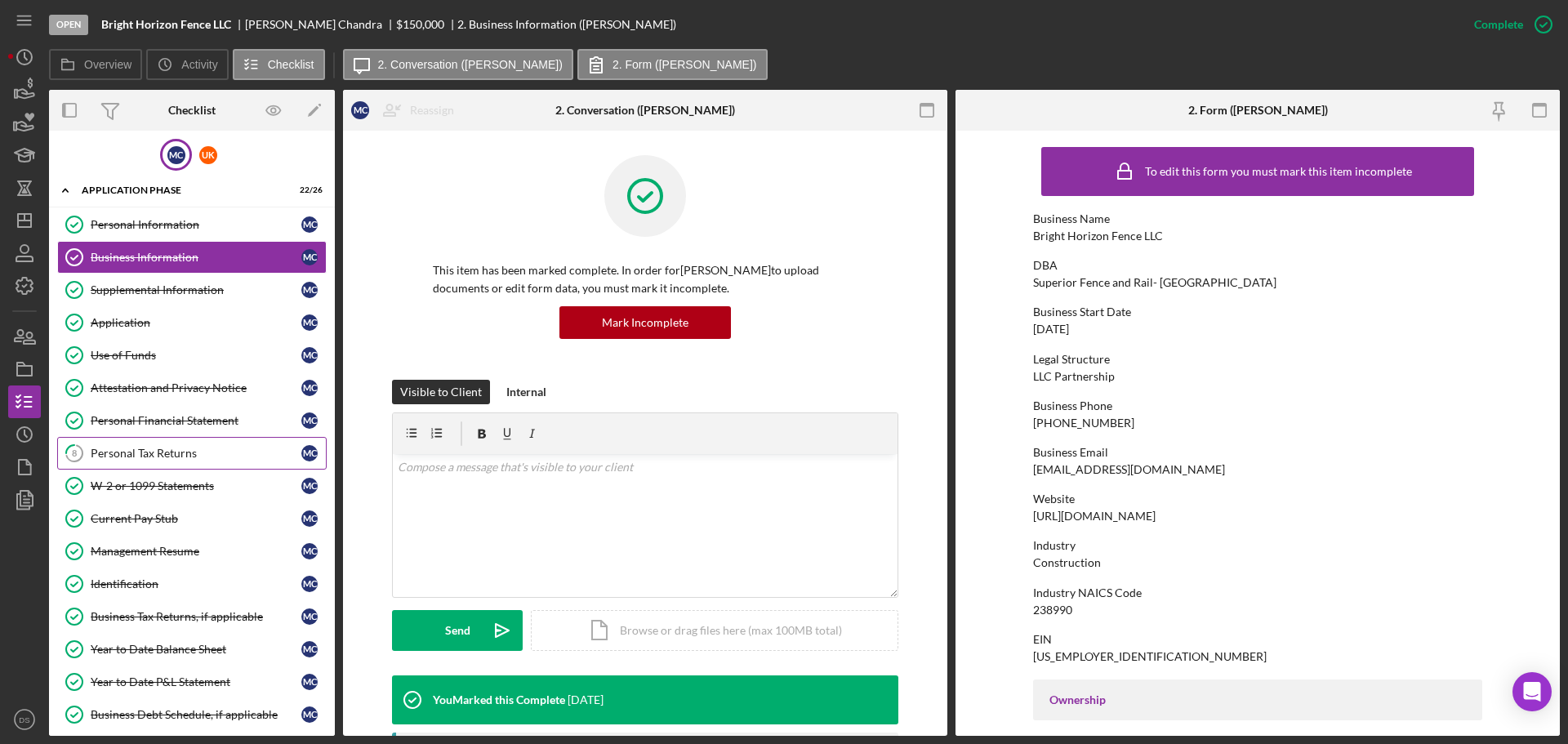
click at [170, 447] on div "Personal Tax Returns" at bounding box center [195, 453] width 211 height 13
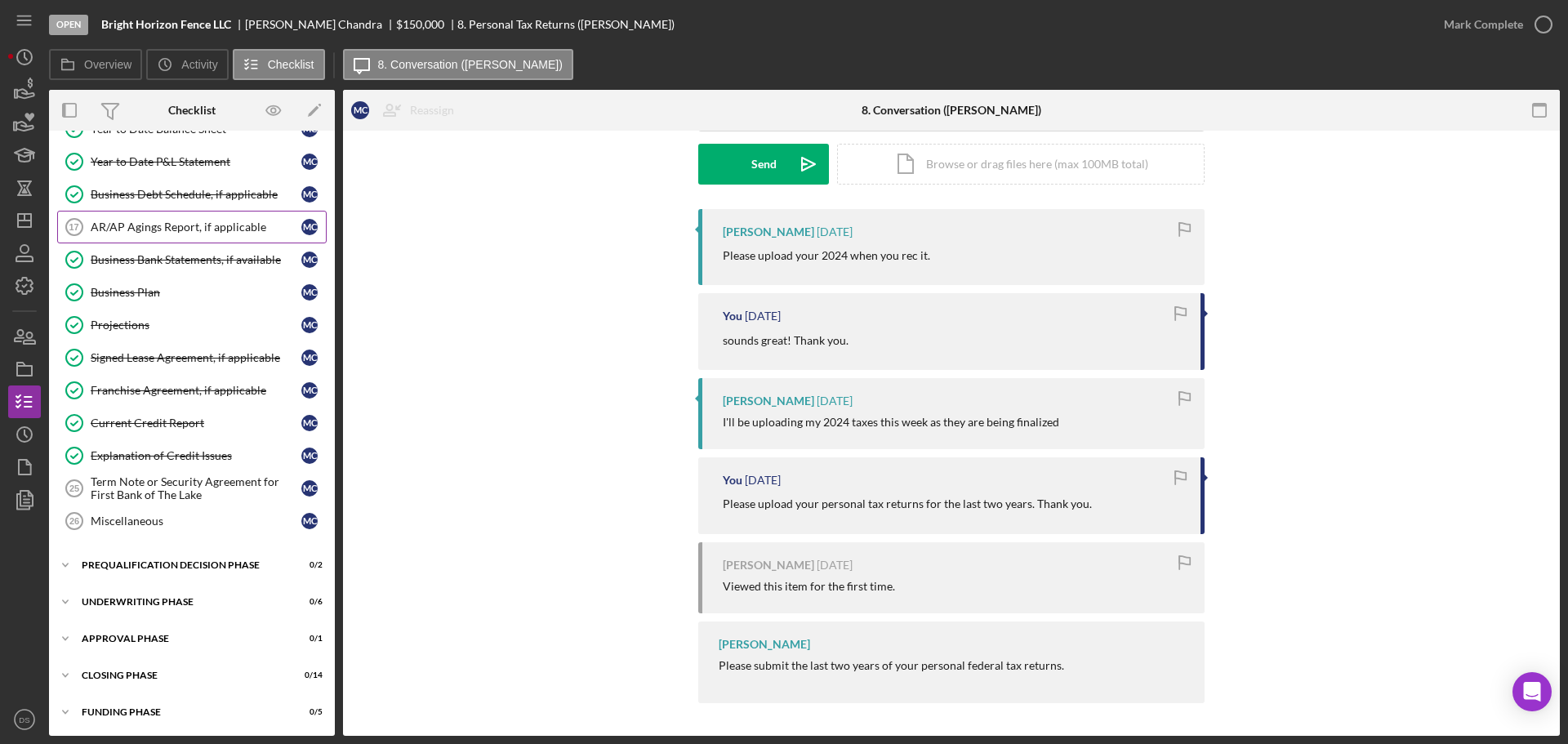
scroll to position [522, 0]
click at [204, 218] on link "AR/AP Agings Report, if applicable 17 AR/AP Agings Report, if applicable M C" at bounding box center [192, 226] width 269 height 33
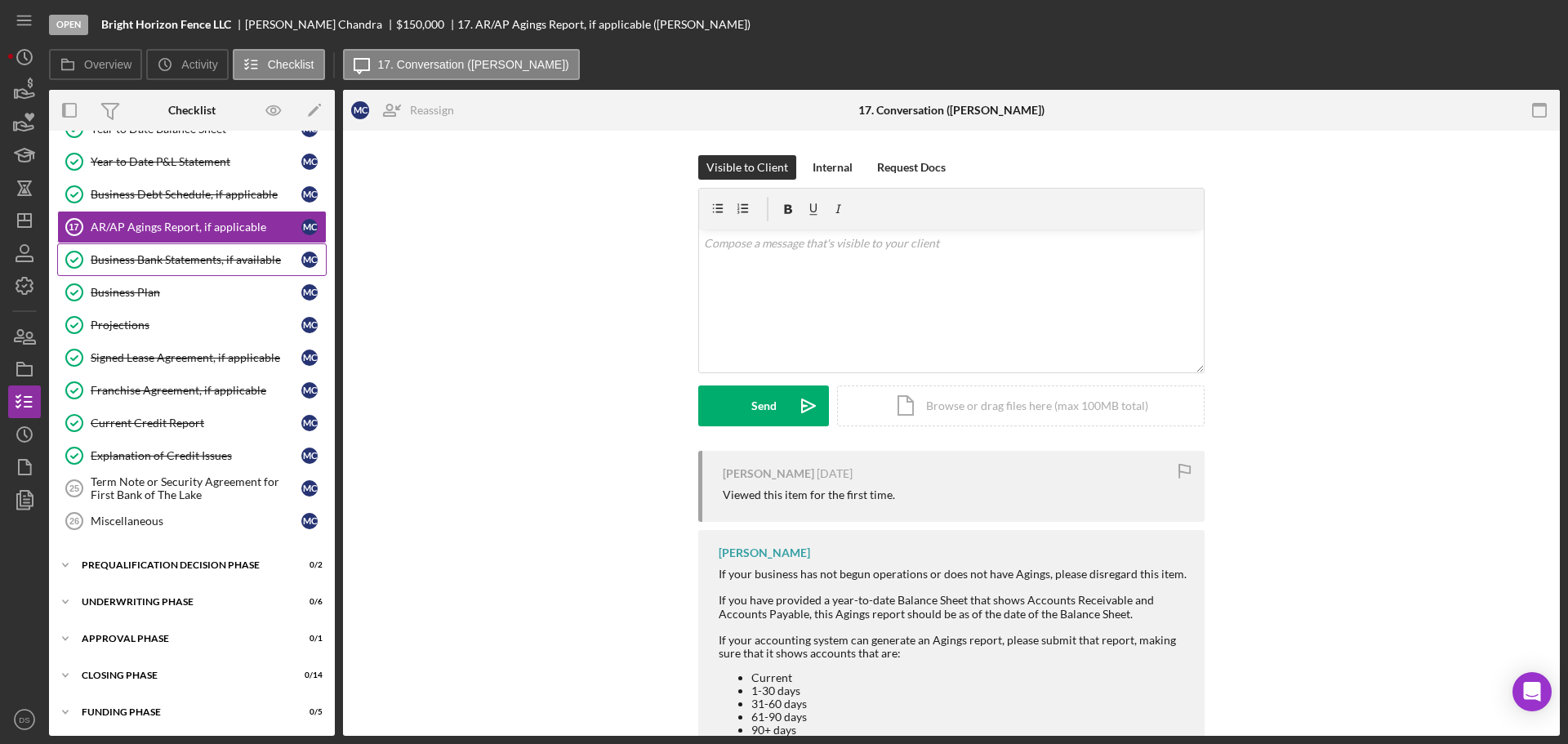
scroll to position [522, 0]
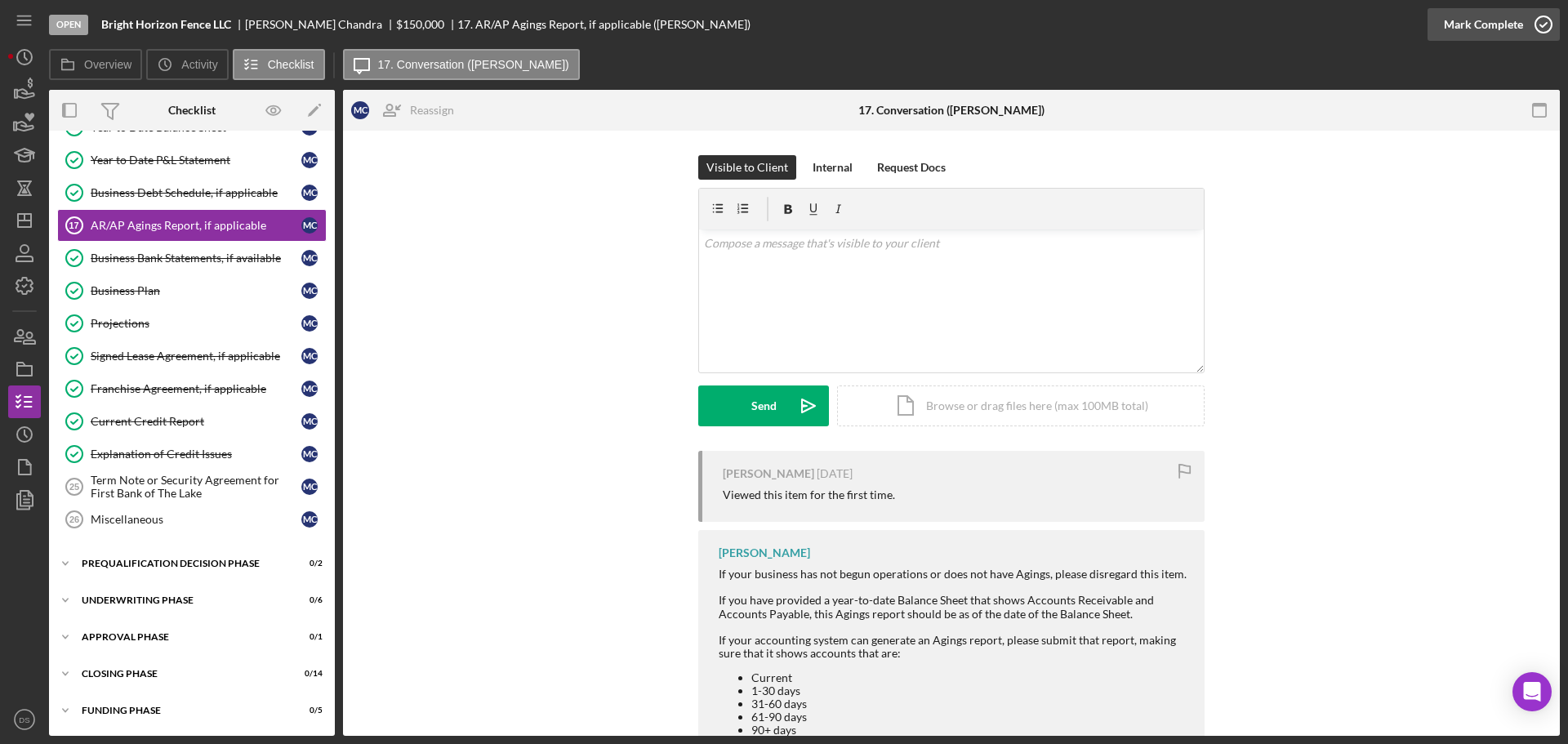
click at [1544, 25] on icon "button" at bounding box center [1544, 25] width 41 height 41
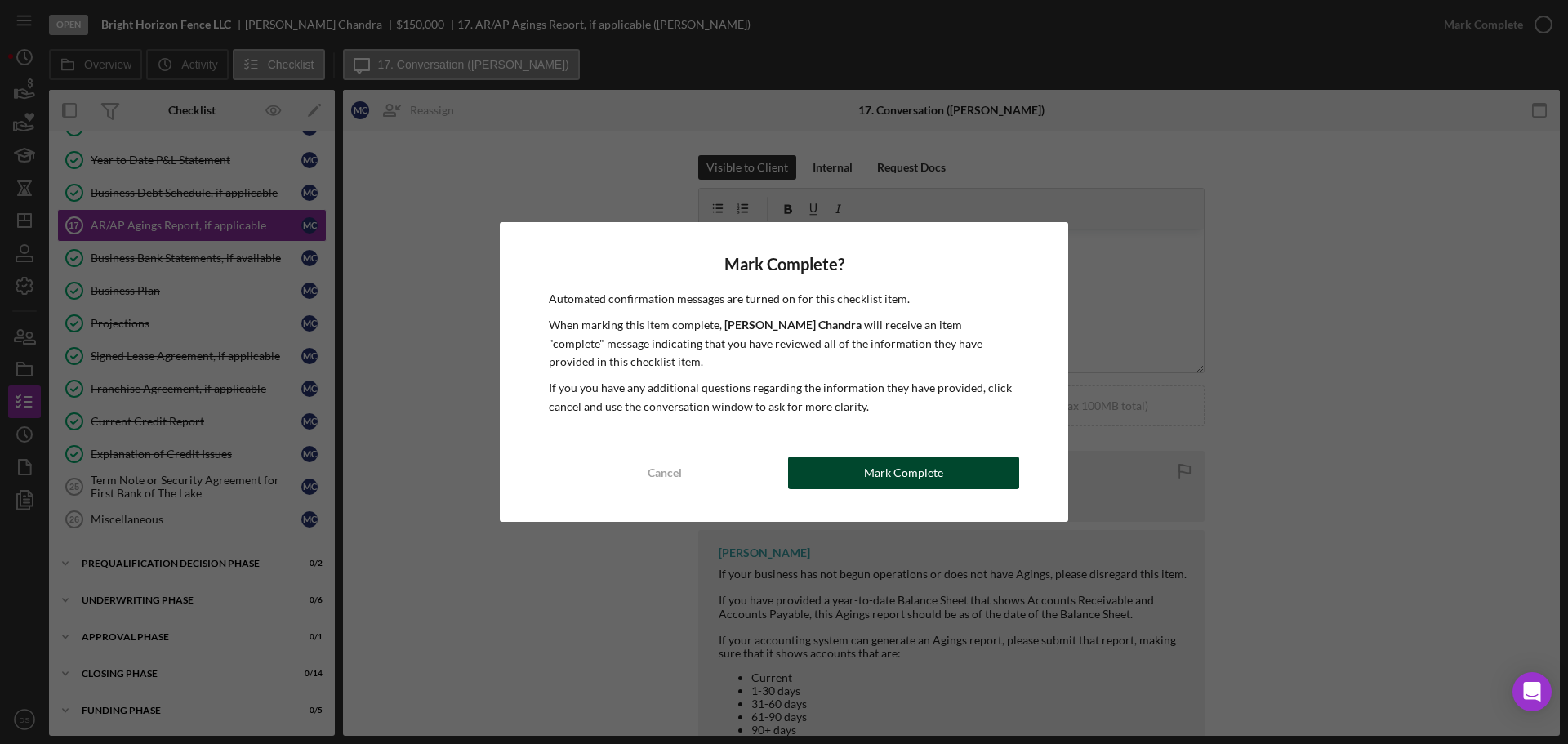
click at [875, 471] on div "Mark Complete" at bounding box center [904, 473] width 80 height 33
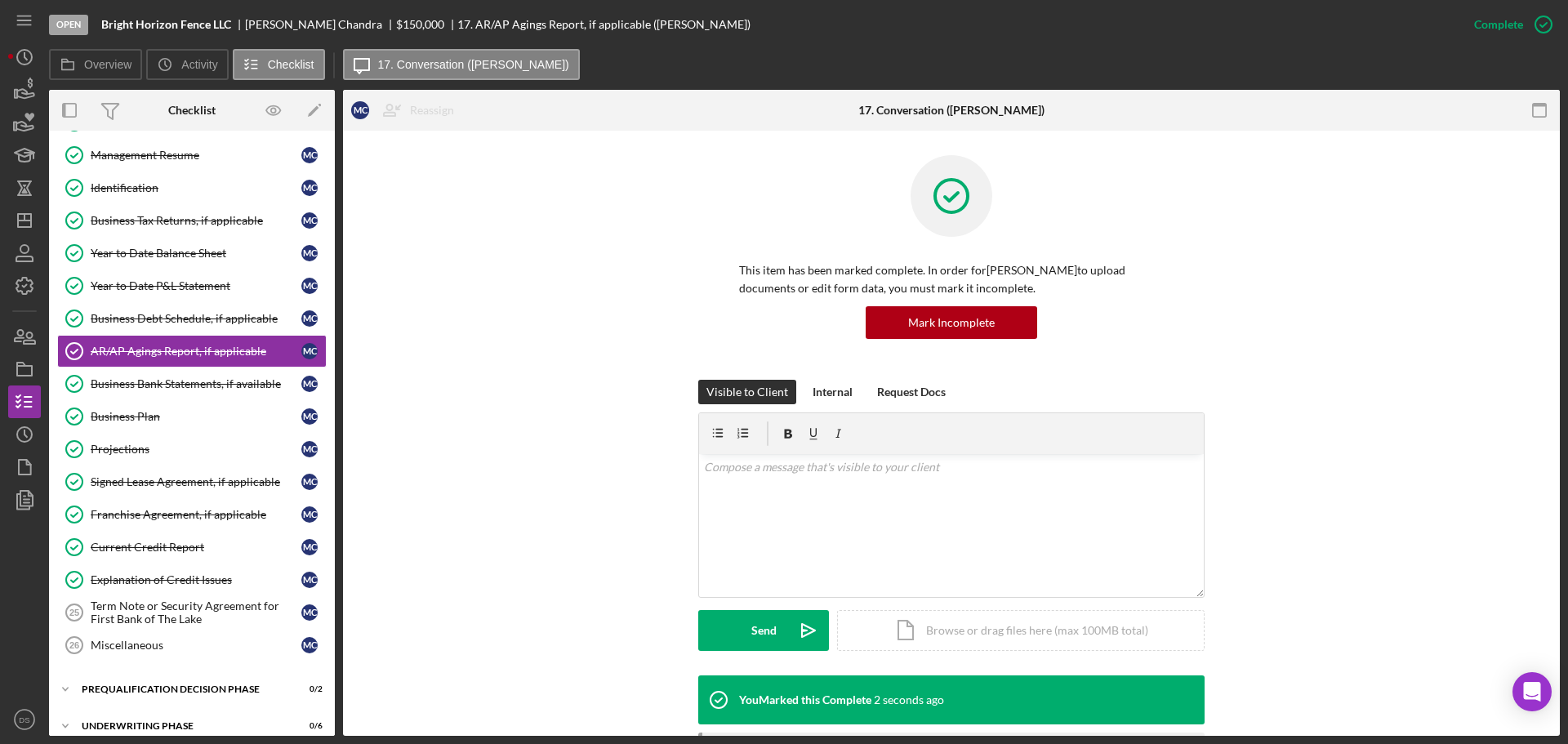
scroll to position [359, 0]
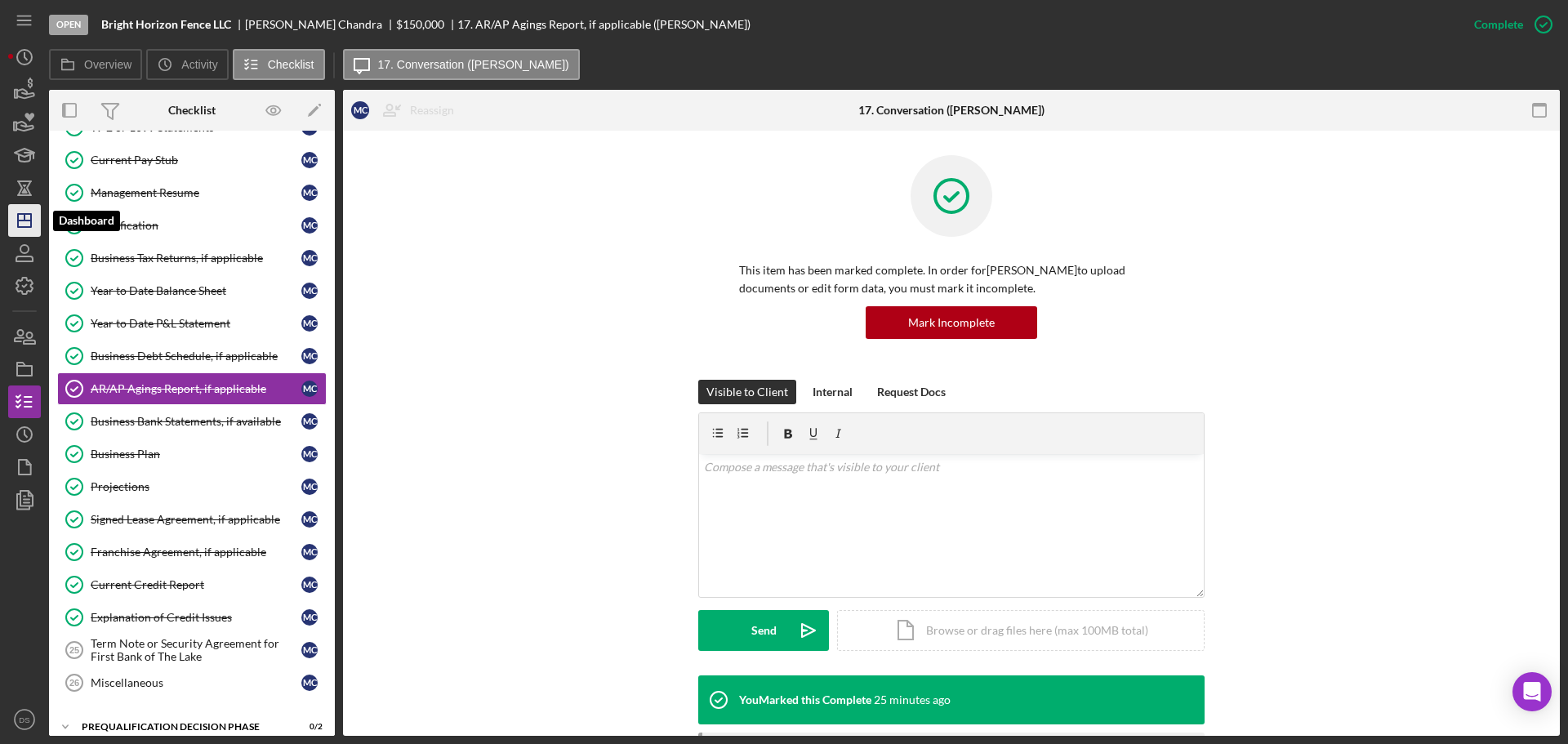
click at [34, 214] on icon "Icon/Dashboard" at bounding box center [25, 221] width 41 height 41
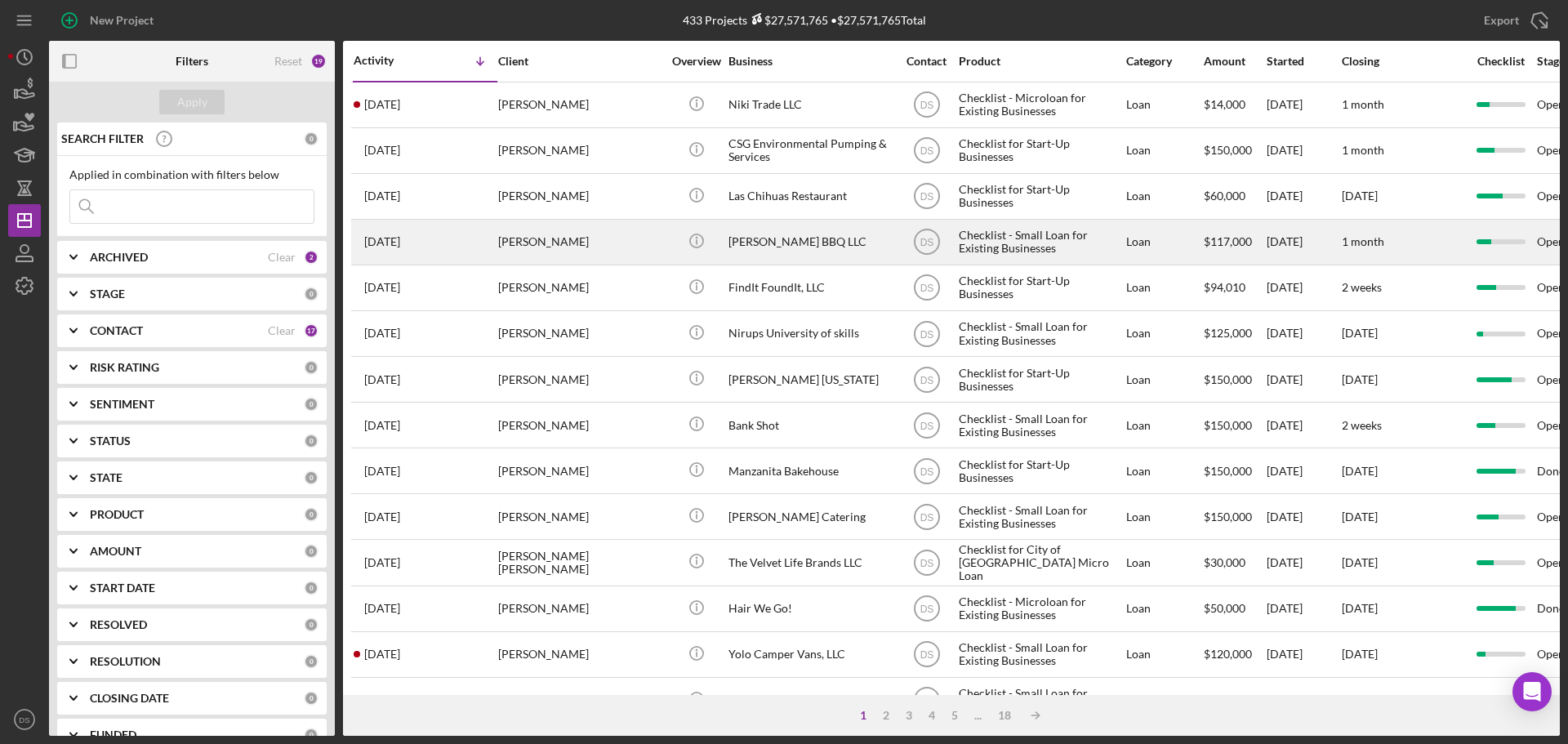
click at [576, 236] on div "[PERSON_NAME]" at bounding box center [580, 242] width 163 height 44
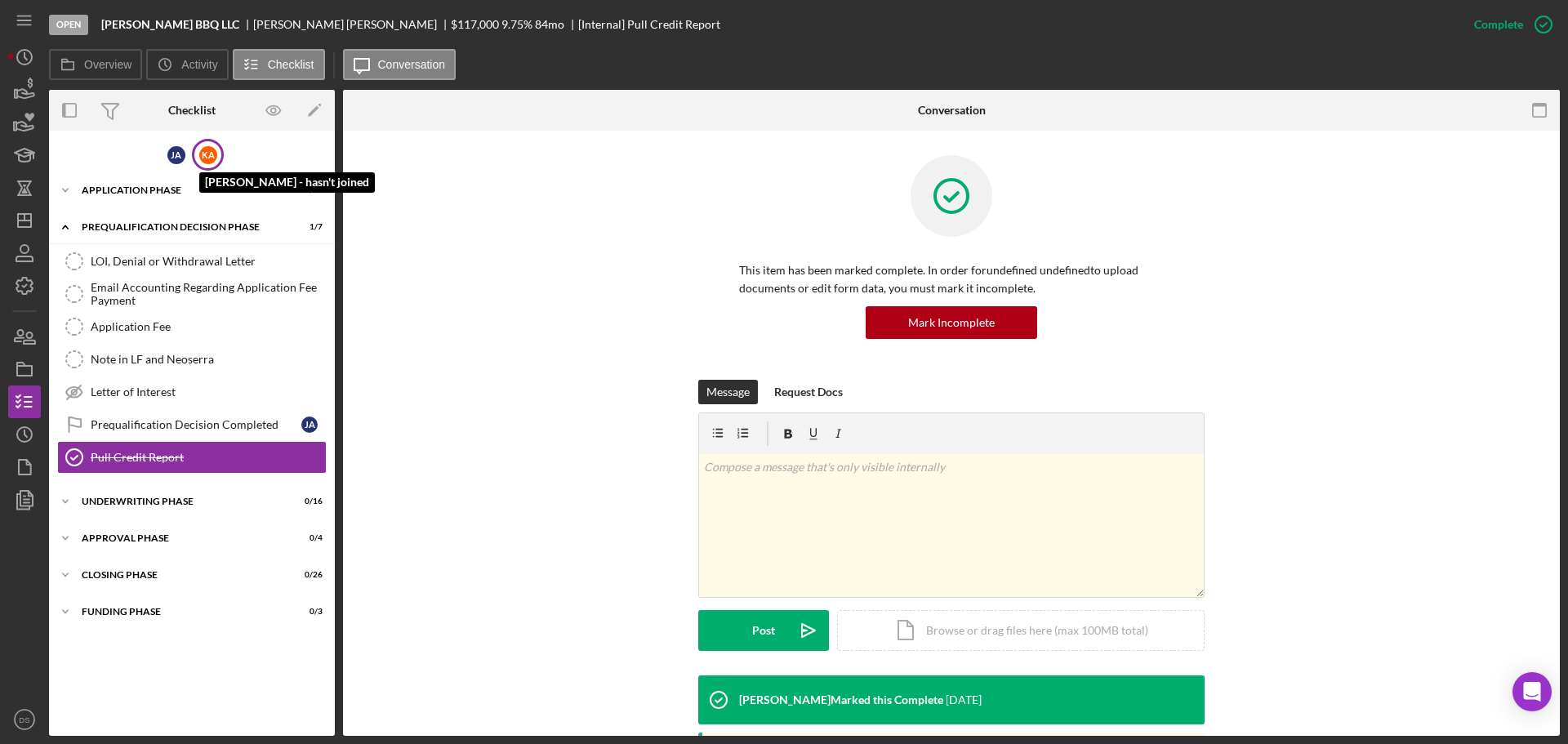
click at [207, 152] on div "K A" at bounding box center [209, 155] width 18 height 18
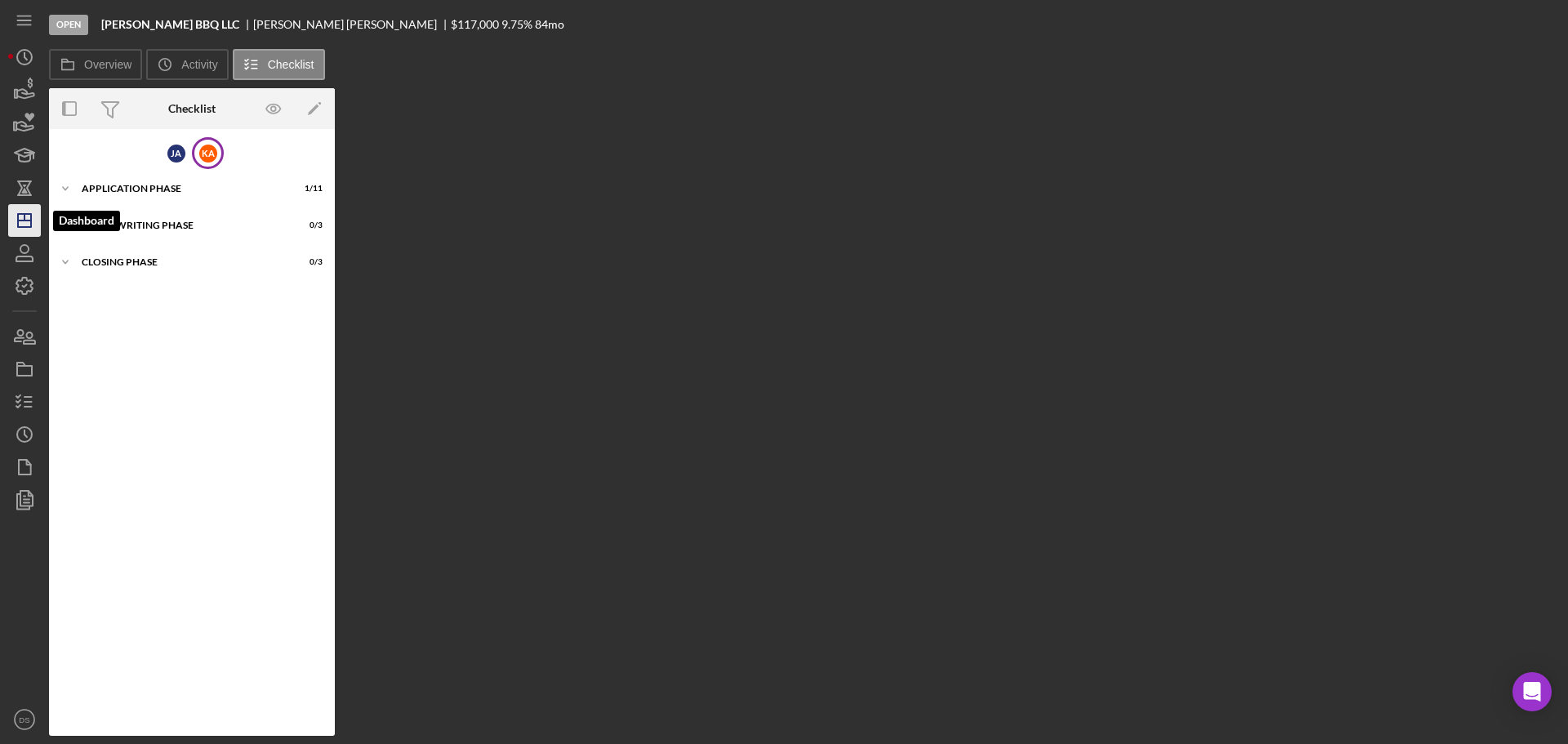
click at [27, 230] on icon "Icon/Dashboard" at bounding box center [25, 221] width 41 height 41
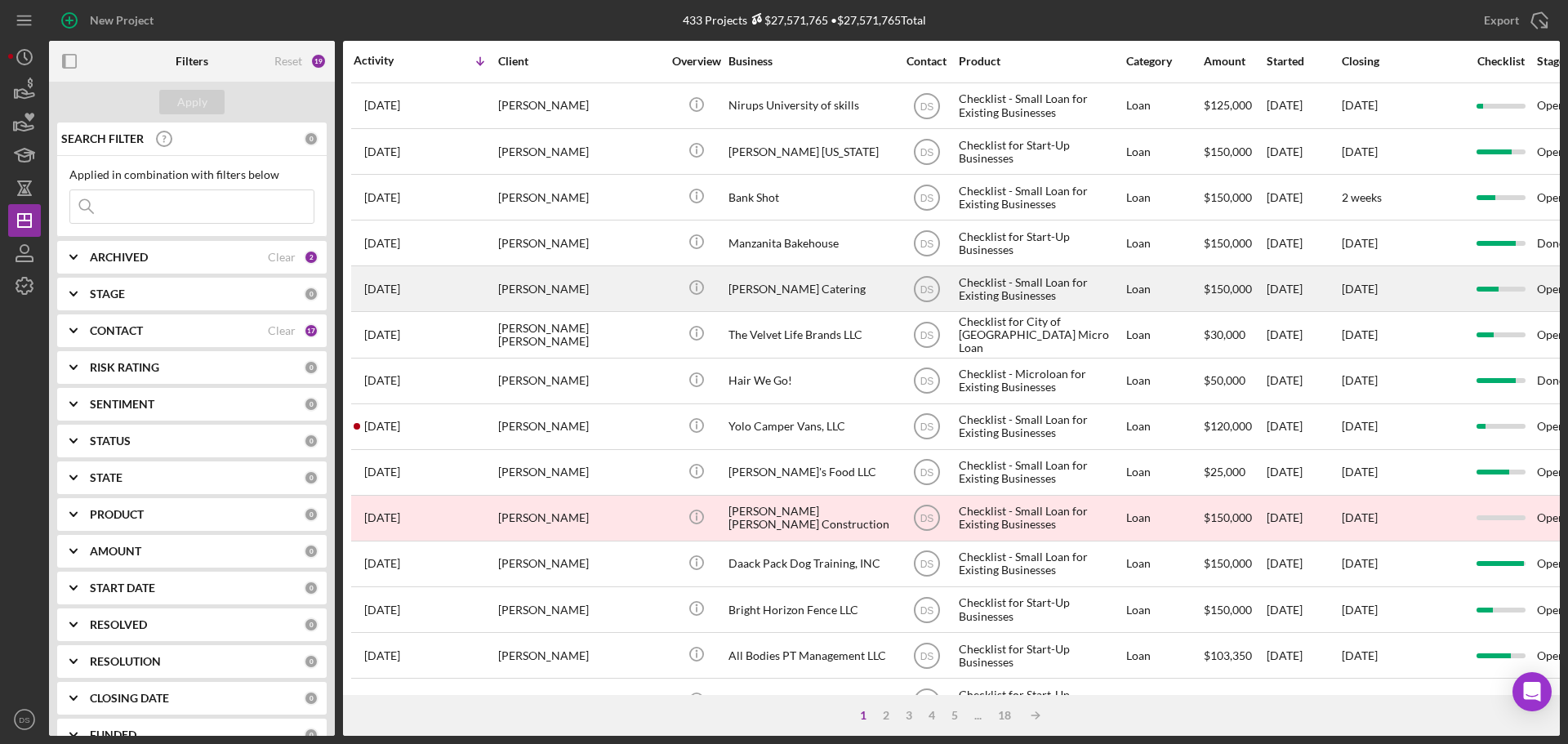
scroll to position [227, 0]
click at [743, 285] on div "[PERSON_NAME] Catering" at bounding box center [810, 290] width 163 height 44
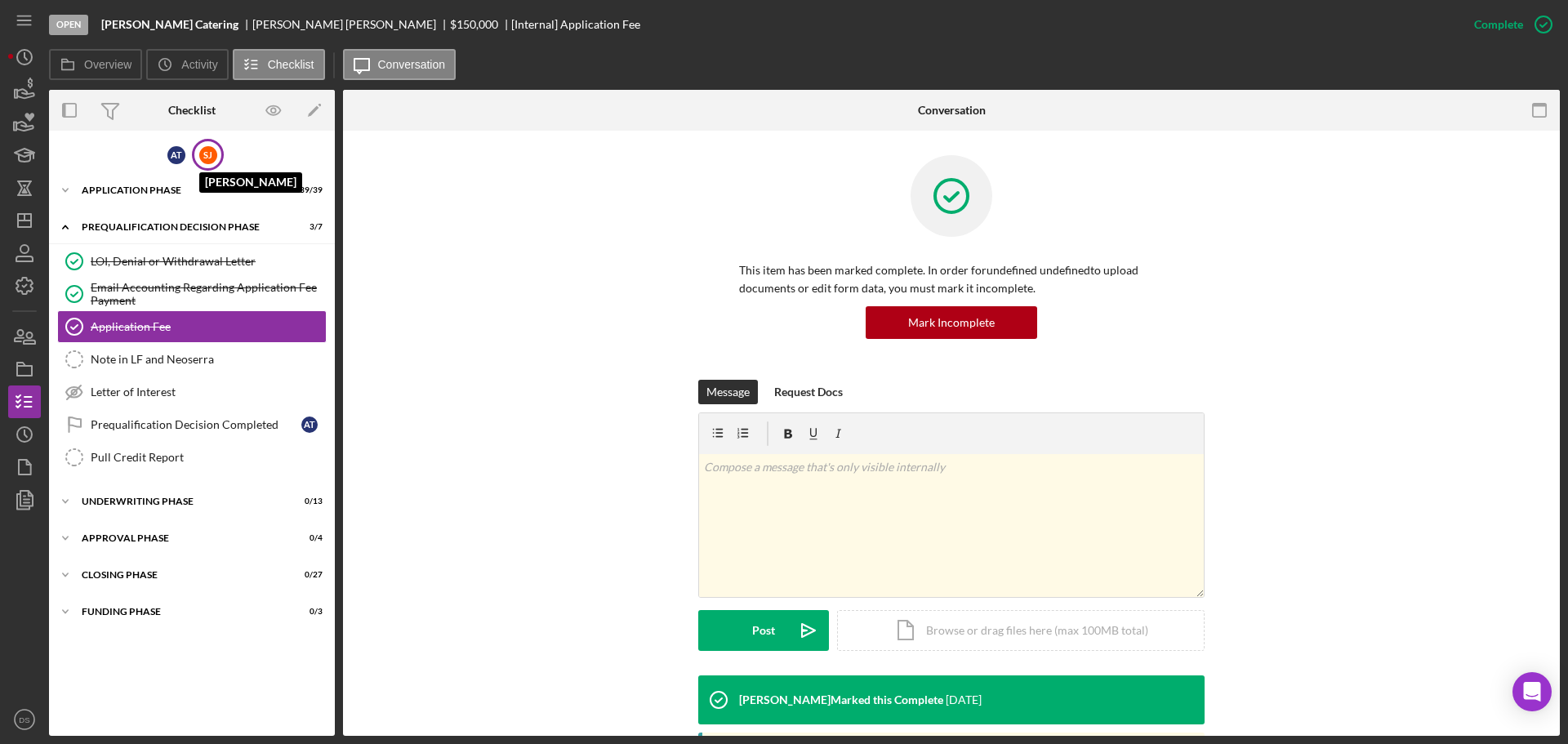
click at [206, 158] on div "[PERSON_NAME]" at bounding box center [209, 155] width 18 height 18
